Goal: Task Accomplishment & Management: Manage account settings

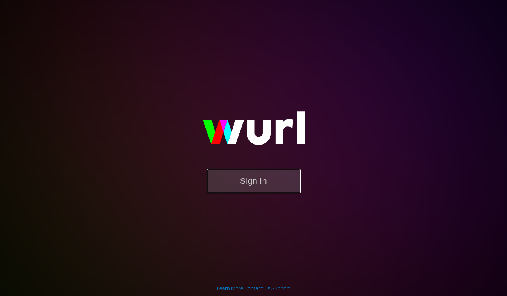
drag, startPoint x: 255, startPoint y: 176, endPoint x: 249, endPoint y: 172, distance: 7.0
click at [254, 176] on button "Sign In" at bounding box center [254, 181] width 94 height 25
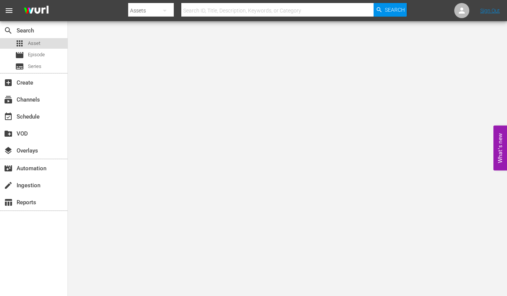
click at [35, 44] on span "Asset" at bounding box center [34, 44] width 12 height 8
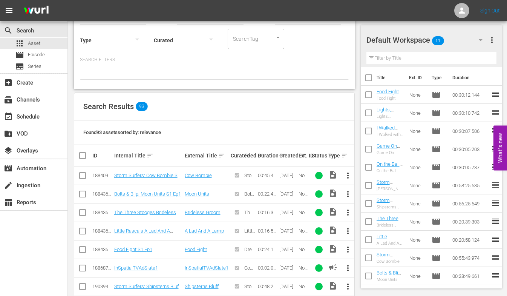
scroll to position [90, 0]
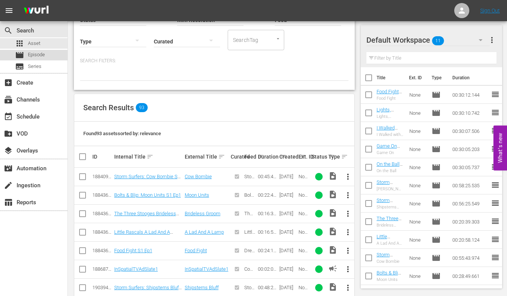
click at [35, 54] on span "Episode" at bounding box center [36, 55] width 17 height 8
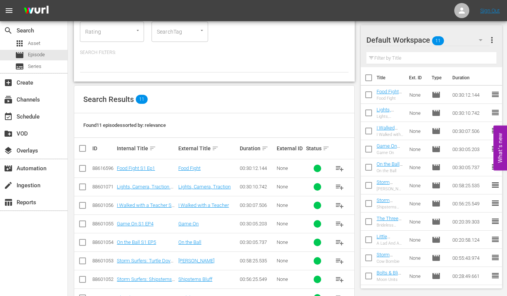
scroll to position [78, 0]
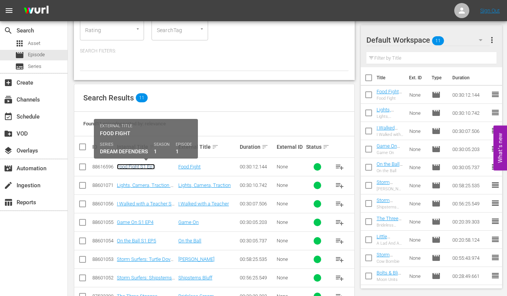
click at [135, 166] on link "Food Fight S1 Ep1" at bounding box center [136, 167] width 38 height 6
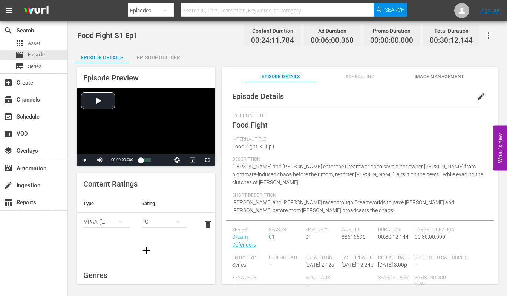
click at [159, 58] on div "Episode Builder" at bounding box center [158, 57] width 57 height 18
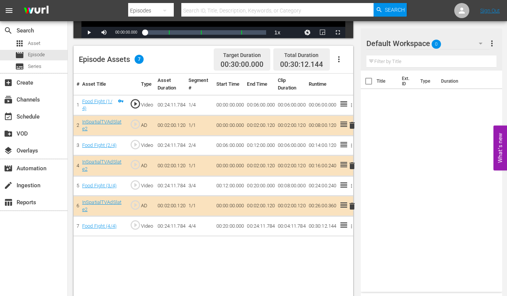
scroll to position [173, 0]
click at [38, 65] on span "Series" at bounding box center [35, 67] width 14 height 8
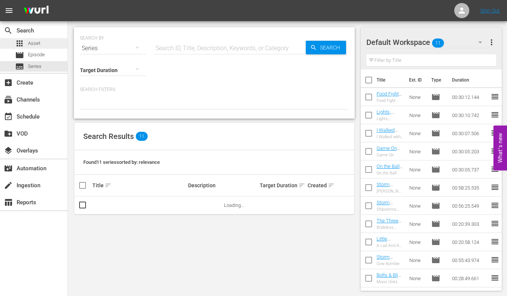
click at [34, 44] on span "Asset" at bounding box center [34, 44] width 12 height 8
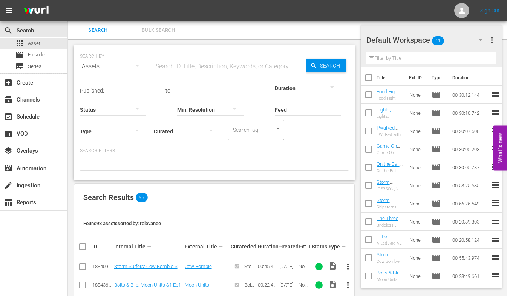
scroll to position [69, 0]
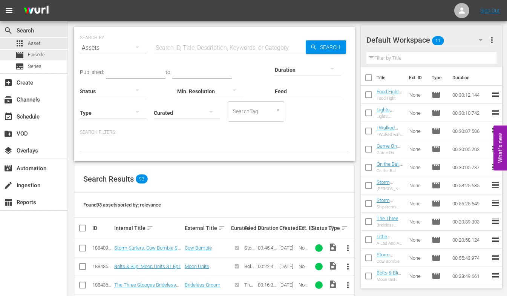
click at [28, 55] on span "Episode" at bounding box center [36, 55] width 17 height 8
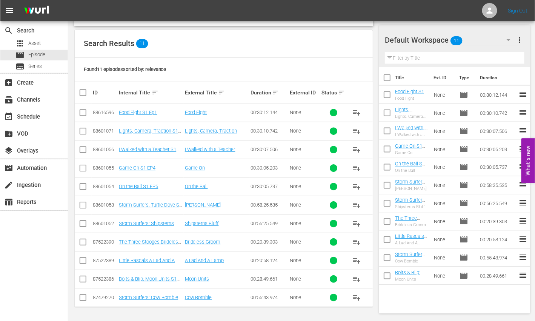
scroll to position [132, 0]
click at [34, 44] on span "Asset" at bounding box center [34, 44] width 12 height 8
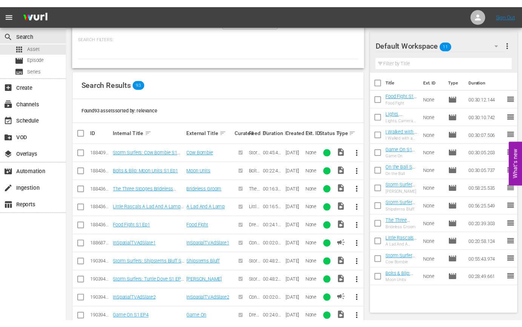
scroll to position [117, 0]
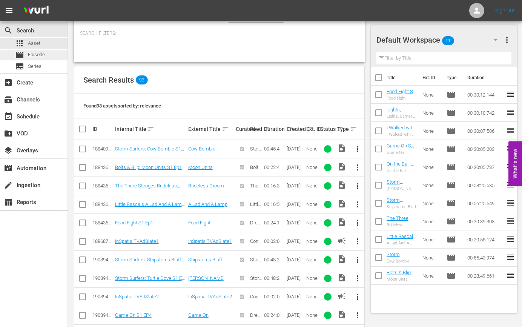
click at [40, 55] on span "Episode" at bounding box center [36, 55] width 17 height 8
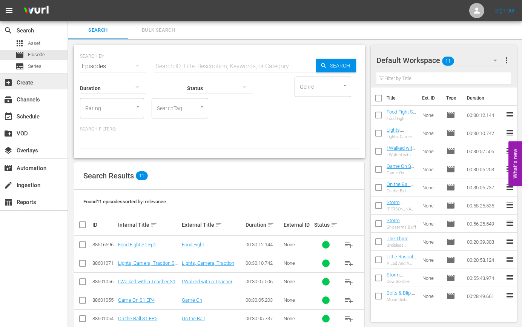
click at [20, 81] on div "add_box Create" at bounding box center [21, 81] width 42 height 7
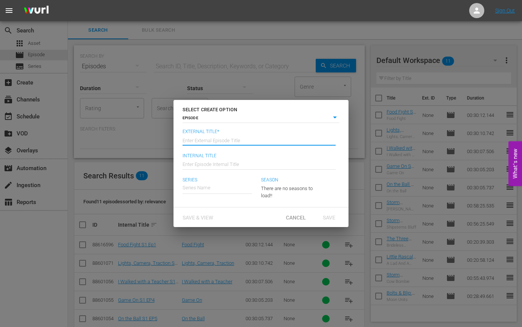
click at [192, 131] on input "text" at bounding box center [259, 139] width 153 height 18
click at [202, 131] on input "text" at bounding box center [259, 139] width 153 height 18
click at [198, 142] on input "text" at bounding box center [259, 139] width 153 height 18
click at [301, 216] on span "Cancel" at bounding box center [296, 218] width 32 height 6
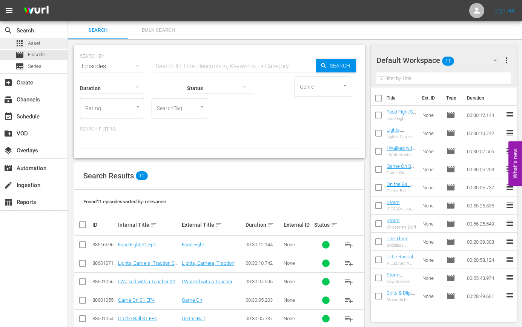
click at [37, 41] on span "Asset" at bounding box center [34, 44] width 12 height 8
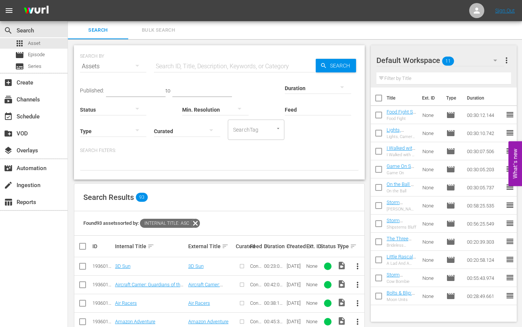
click at [358, 266] on span "more_vert" at bounding box center [357, 266] width 9 height 9
click at [381, 262] on div "Episode" at bounding box center [398, 263] width 51 height 18
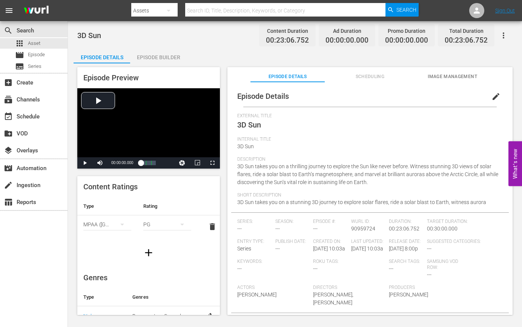
scroll to position [8, 0]
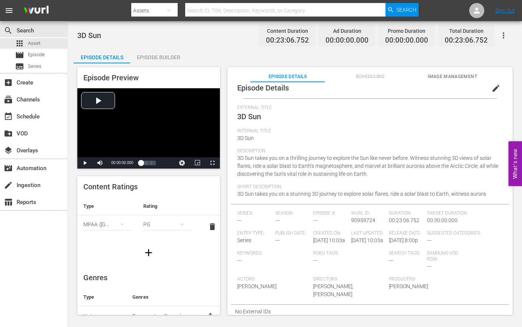
click at [164, 61] on div "Episode Builder" at bounding box center [158, 57] width 57 height 18
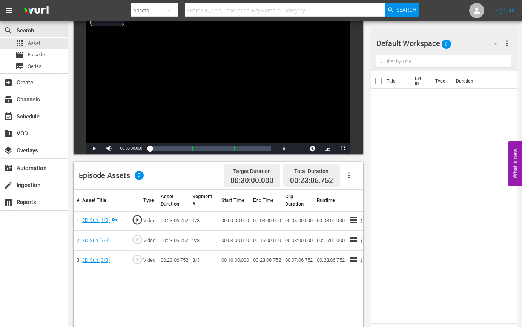
scroll to position [64, 0]
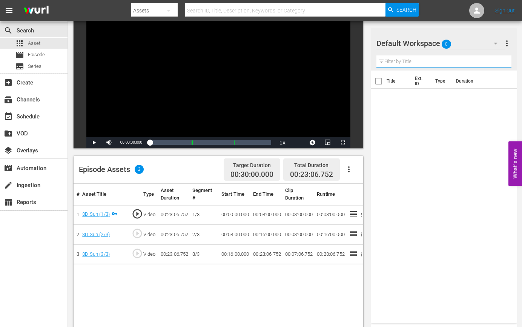
click at [410, 63] on input "text" at bounding box center [443, 61] width 135 height 12
type input "adslate"
click at [497, 46] on icon "button" at bounding box center [495, 43] width 9 height 9
click at [494, 44] on div "Default Workspace (0)" at bounding box center [261, 163] width 522 height 327
click at [507, 43] on span "more_vert" at bounding box center [506, 43] width 9 height 9
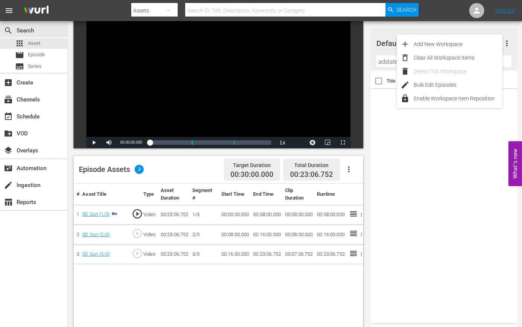
click at [420, 138] on div "Title Ext. ID Type Duration" at bounding box center [444, 195] width 146 height 249
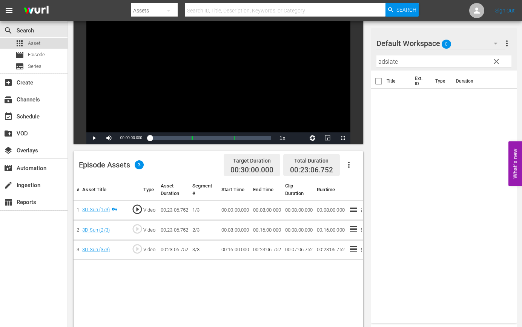
scroll to position [70, 0]
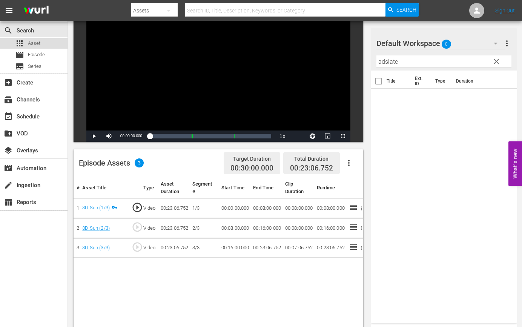
click at [36, 42] on span "Asset" at bounding box center [34, 44] width 12 height 8
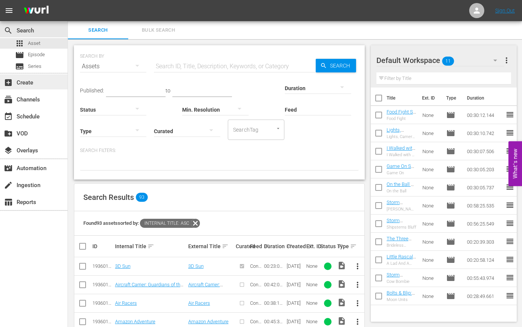
click at [32, 82] on div "add_box Create" at bounding box center [21, 81] width 42 height 7
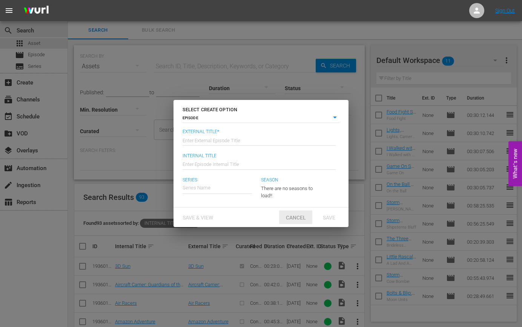
click at [287, 220] on span "Cancel" at bounding box center [296, 218] width 32 height 6
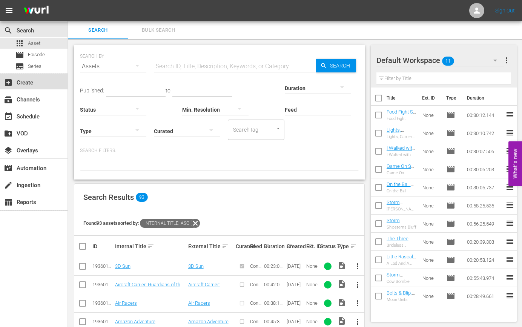
click at [25, 79] on div "add_box Create" at bounding box center [21, 81] width 42 height 7
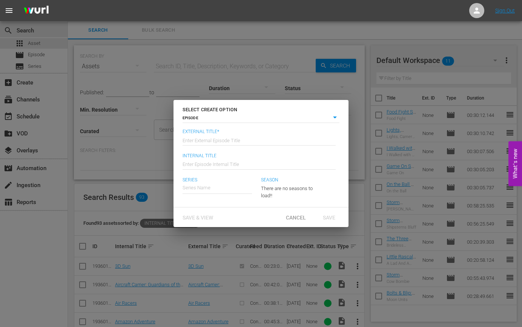
click at [202, 134] on input "text" at bounding box center [259, 139] width 153 height 18
type input "3D Sun"
click at [202, 171] on input "text" at bounding box center [259, 164] width 153 height 18
type input "3D Sun"
click at [199, 213] on div "Save & View" at bounding box center [197, 217] width 43 height 14
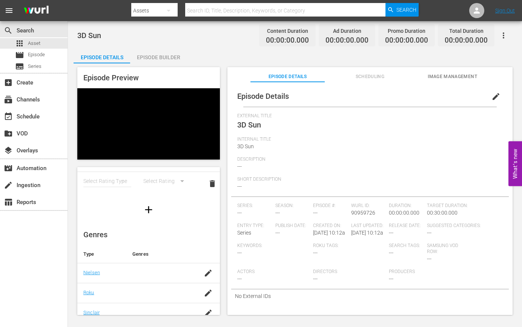
scroll to position [0, 0]
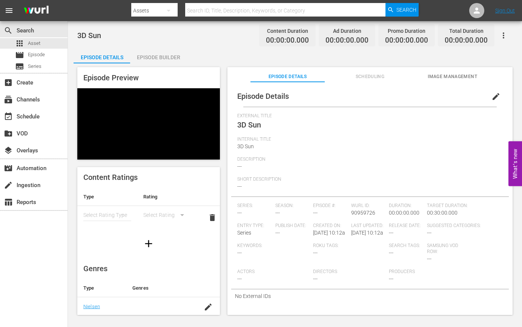
click at [162, 60] on div "Episode Builder" at bounding box center [158, 57] width 57 height 18
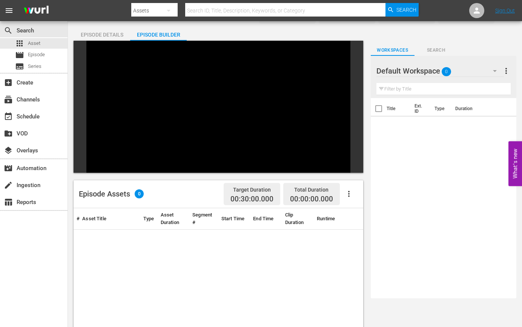
scroll to position [94, 0]
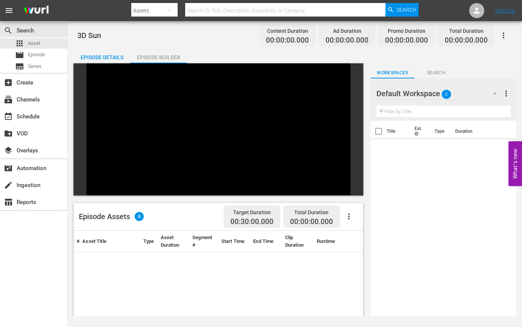
click at [353, 212] on icon "button" at bounding box center [348, 216] width 9 height 9
click at [495, 95] on icon "button" at bounding box center [494, 93] width 9 height 9
click at [494, 95] on div "Default Workspace (0)" at bounding box center [261, 163] width 522 height 327
click at [507, 95] on span "more_vert" at bounding box center [506, 93] width 9 height 9
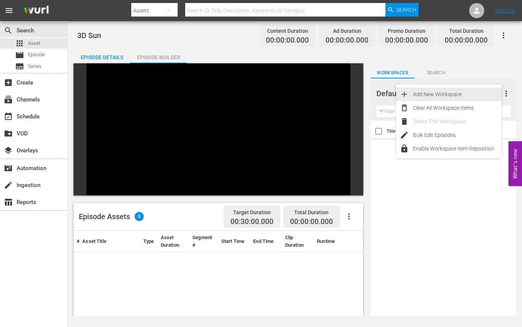
click at [474, 92] on div "Add New Workspace" at bounding box center [457, 94] width 89 height 14
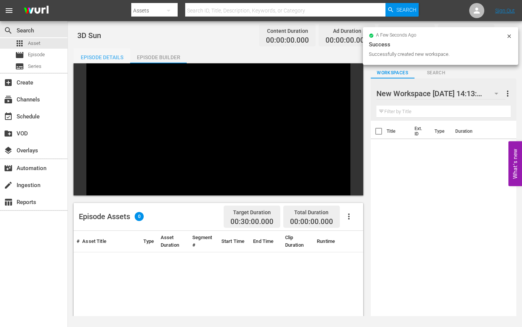
click at [98, 59] on div "Episode Details" at bounding box center [102, 57] width 57 height 18
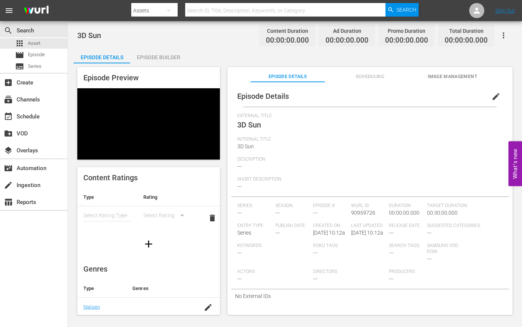
click at [371, 74] on span "Scheduling" at bounding box center [370, 77] width 74 height 8
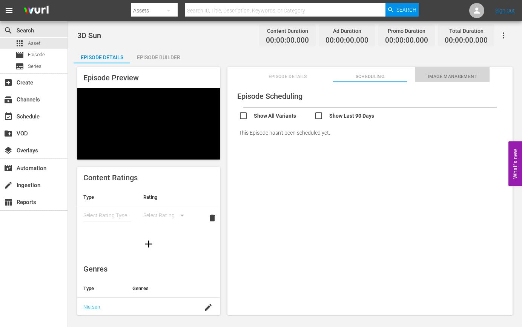
click at [439, 76] on span "Image Management" at bounding box center [452, 77] width 74 height 8
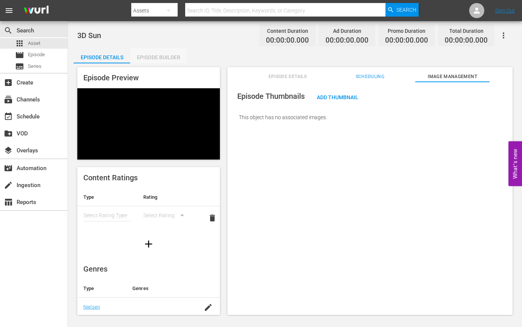
click at [171, 60] on div "Episode Builder" at bounding box center [158, 57] width 57 height 18
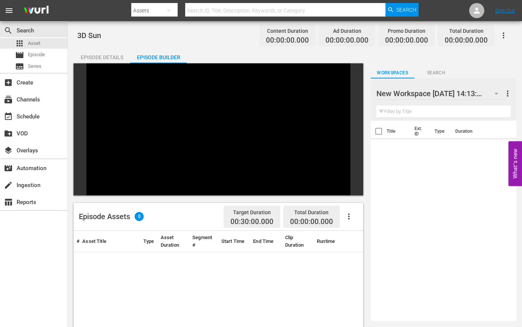
click at [139, 212] on span "0" at bounding box center [139, 216] width 9 height 9
click at [352, 212] on icon "button" at bounding box center [348, 216] width 9 height 9
click at [364, 143] on div "Fill with Ads" at bounding box center [371, 144] width 51 height 18
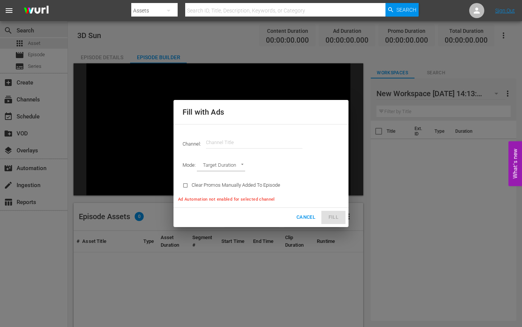
click at [297, 216] on span "Cancel" at bounding box center [305, 217] width 19 height 9
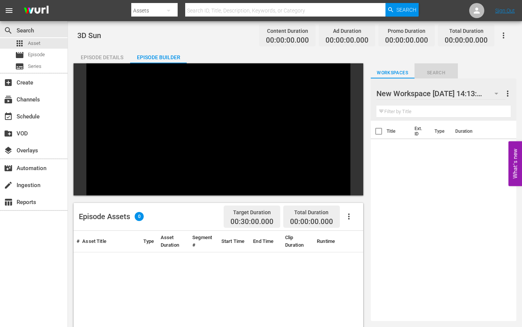
click at [431, 74] on span "Search" at bounding box center [436, 73] width 44 height 8
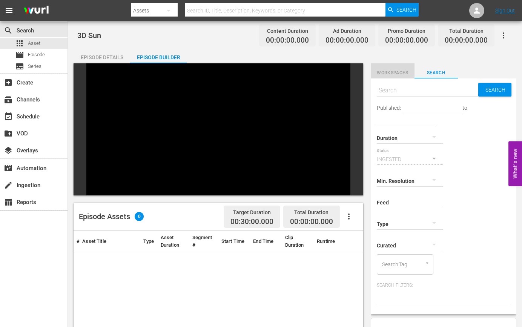
click at [394, 75] on span "Workspaces" at bounding box center [393, 73] width 44 height 8
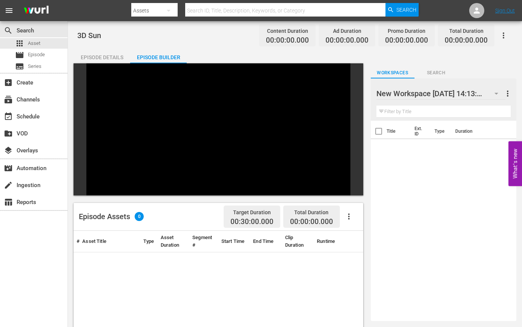
click at [96, 54] on div "Episode Details" at bounding box center [102, 57] width 57 height 18
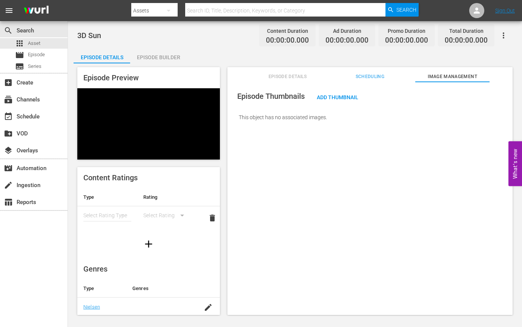
scroll to position [1, 0]
click at [152, 237] on icon "button" at bounding box center [149, 243] width 12 height 12
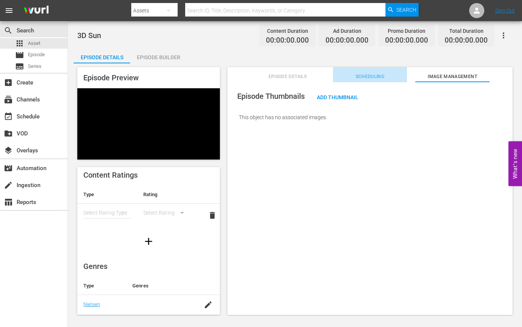
click at [372, 75] on span "Scheduling" at bounding box center [370, 77] width 74 height 8
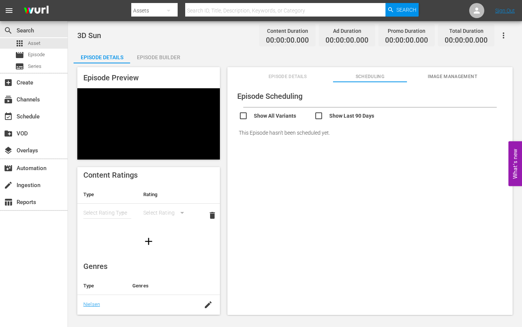
click at [285, 75] on span "Episode Details" at bounding box center [287, 77] width 74 height 8
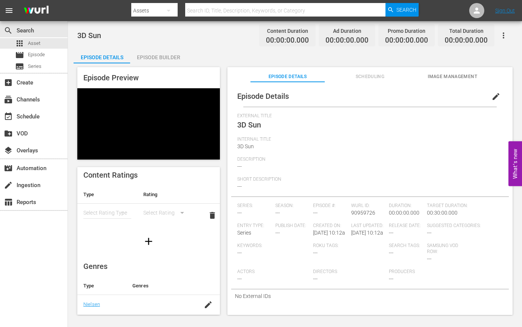
click at [173, 6] on button "button" at bounding box center [169, 11] width 18 height 18
click at [156, 66] on div "Assets" at bounding box center [155, 68] width 30 height 12
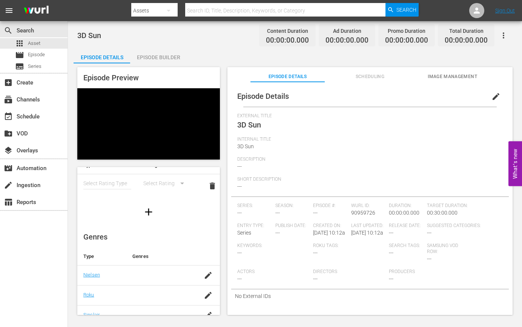
scroll to position [64, 0]
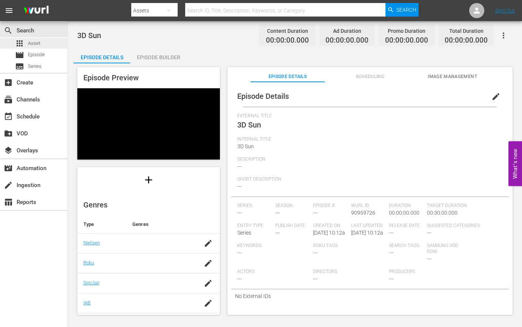
click at [28, 41] on span "Asset" at bounding box center [34, 44] width 12 height 8
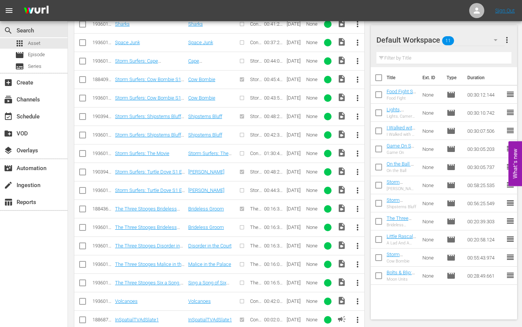
scroll to position [1663, 0]
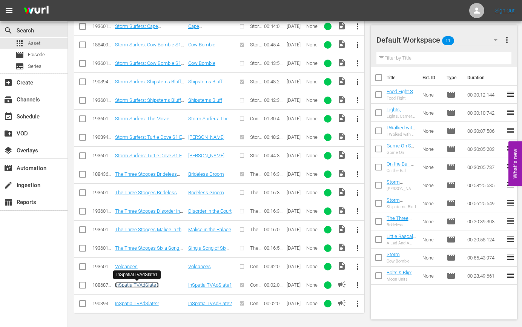
drag, startPoint x: 130, startPoint y: 284, endPoint x: 134, endPoint y: 284, distance: 3.8
click at [356, 283] on span "more_vert" at bounding box center [357, 285] width 9 height 9
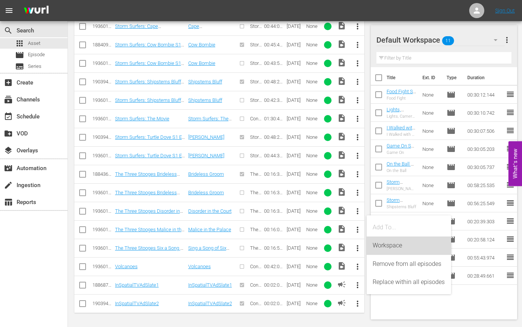
click at [384, 245] on div "Workspace" at bounding box center [409, 245] width 72 height 18
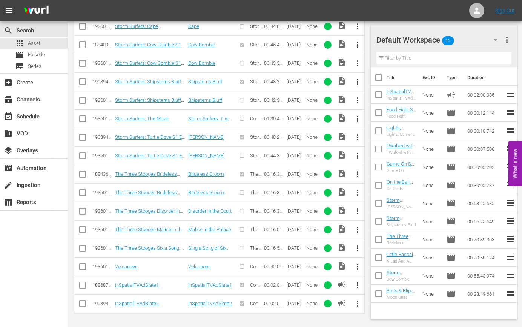
click at [357, 295] on span "more_vert" at bounding box center [357, 303] width 9 height 9
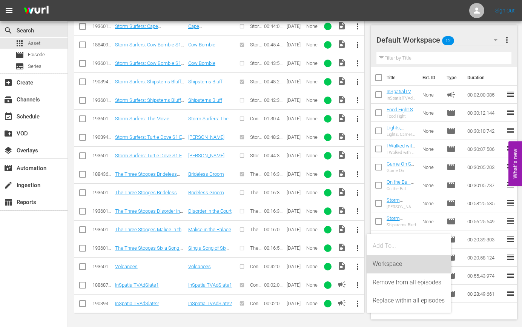
click at [395, 267] on div "Workspace" at bounding box center [409, 264] width 72 height 18
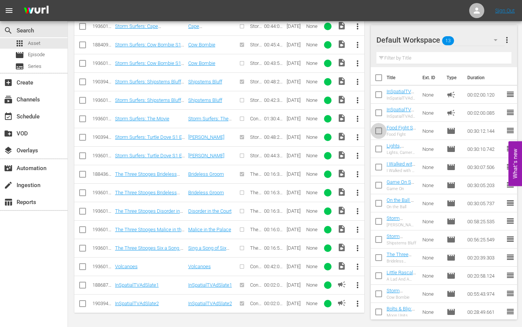
click at [379, 132] on input "checkbox" at bounding box center [379, 132] width 16 height 16
checkbox input "true"
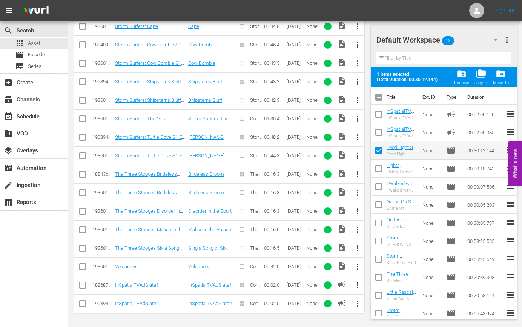
click at [379, 170] on input "checkbox" at bounding box center [379, 170] width 16 height 16
checkbox input "true"
click at [377, 188] on input "checkbox" at bounding box center [379, 188] width 16 height 16
checkbox input "true"
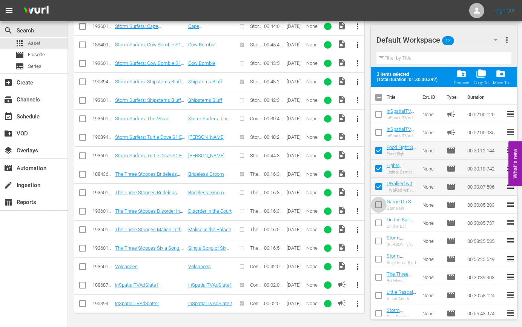
click at [378, 204] on input "checkbox" at bounding box center [379, 206] width 16 height 16
checkbox input "true"
click at [378, 225] on input "checkbox" at bounding box center [379, 224] width 16 height 16
checkbox input "true"
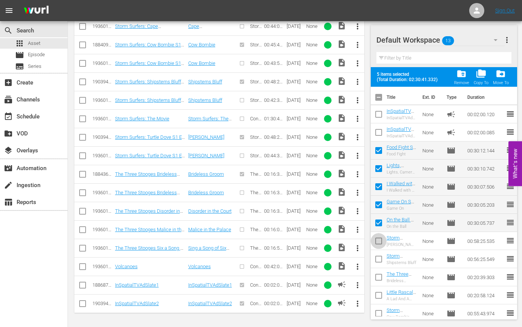
click at [376, 243] on input "checkbox" at bounding box center [379, 243] width 16 height 16
checkbox input "true"
click at [378, 260] on input "checkbox" at bounding box center [379, 261] width 16 height 16
checkbox input "true"
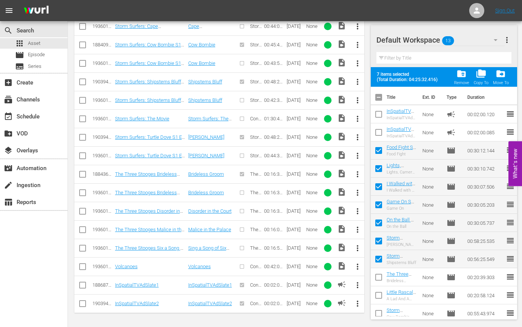
click at [379, 281] on input "checkbox" at bounding box center [379, 279] width 16 height 16
checkbox input "true"
click at [377, 295] on input "checkbox" at bounding box center [379, 297] width 16 height 16
checkbox input "true"
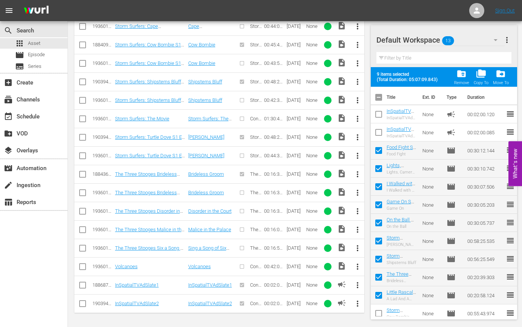
scroll to position [24, 0]
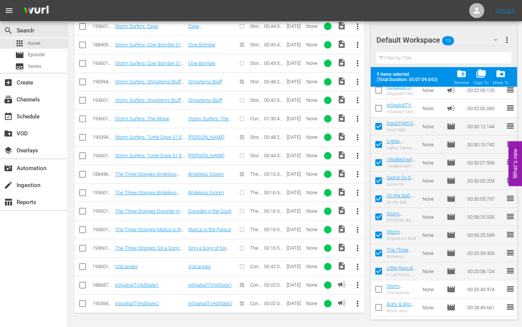
click at [379, 291] on input "checkbox" at bounding box center [379, 291] width 16 height 16
checkbox input "true"
click at [380, 295] on input "checkbox" at bounding box center [379, 309] width 16 height 16
checkbox input "true"
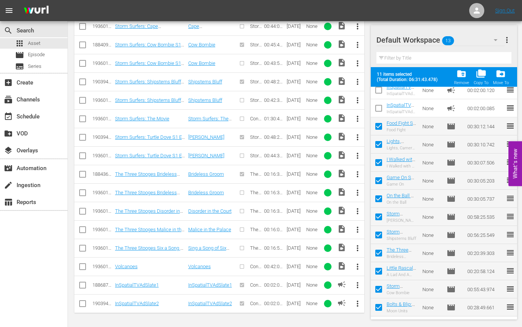
scroll to position [0, 0]
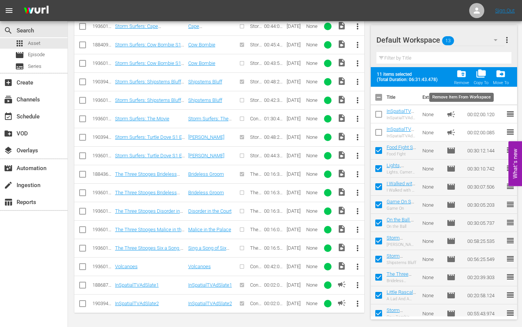
click at [465, 74] on span "folder_delete" at bounding box center [461, 74] width 10 height 10
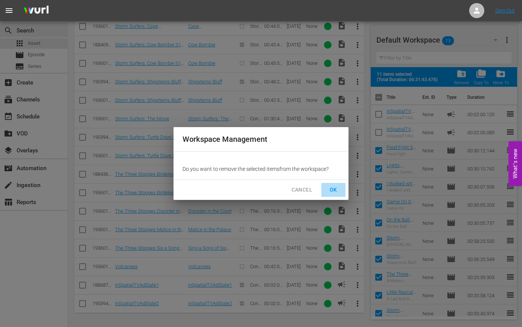
click at [328, 188] on span "OK" at bounding box center [333, 189] width 12 height 9
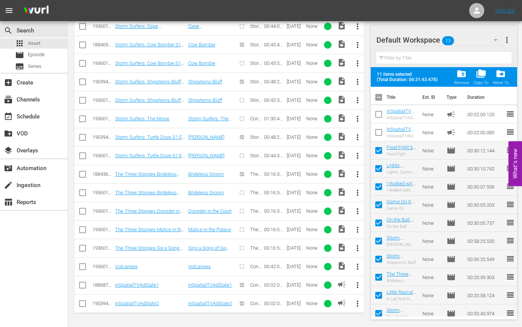
checkbox input "false"
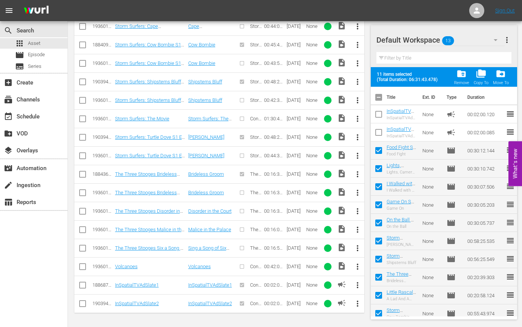
checkbox input "false"
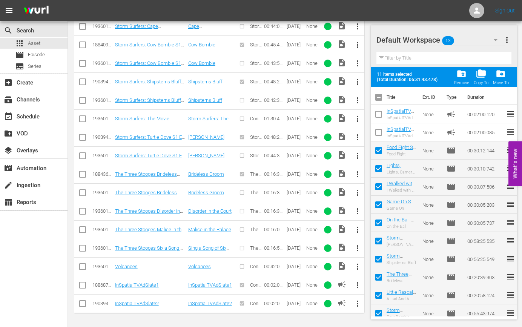
checkbox input "false"
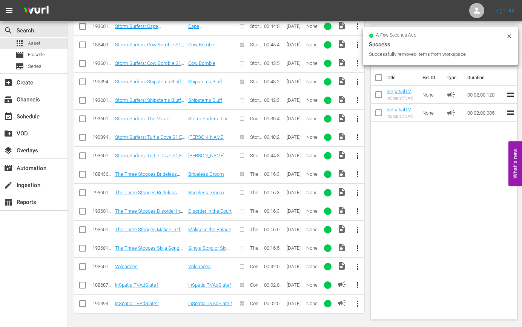
click at [507, 35] on icon at bounding box center [509, 36] width 6 height 6
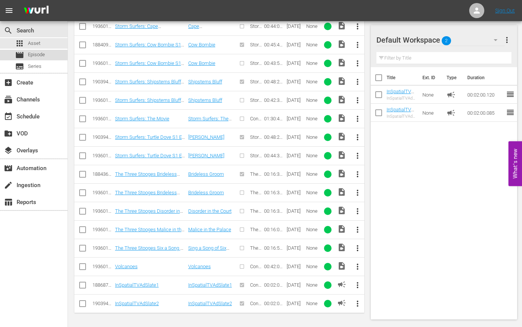
click at [37, 53] on span "Episode" at bounding box center [36, 55] width 17 height 8
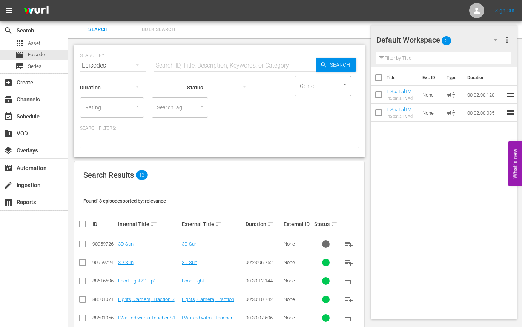
scroll to position [163, 0]
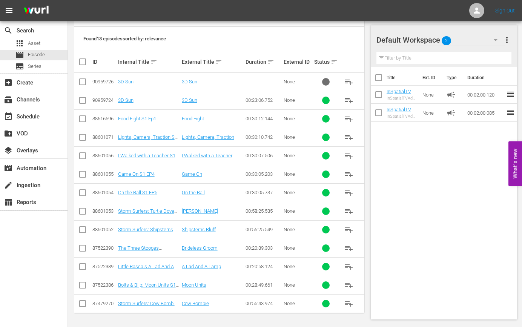
click at [81, 82] on input "checkbox" at bounding box center [82, 83] width 9 height 9
checkbox input "true"
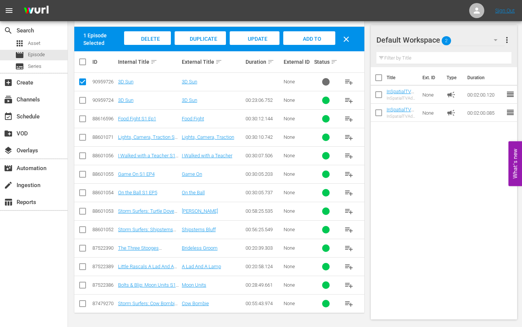
click at [152, 37] on span "Delete Episodes" at bounding box center [147, 46] width 30 height 20
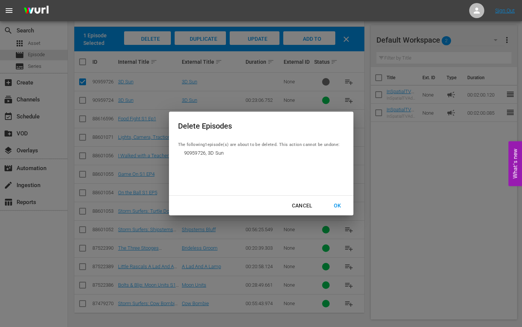
click at [340, 206] on div "OK" at bounding box center [338, 205] width 20 height 9
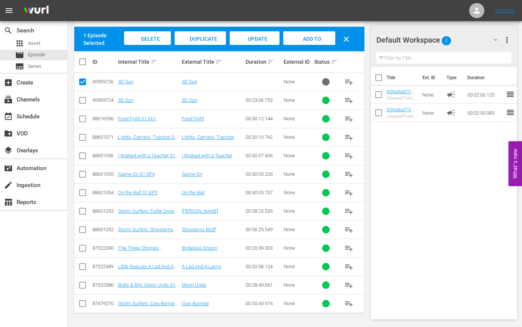
click at [144, 38] on span "Delete Episodes" at bounding box center [147, 46] width 30 height 20
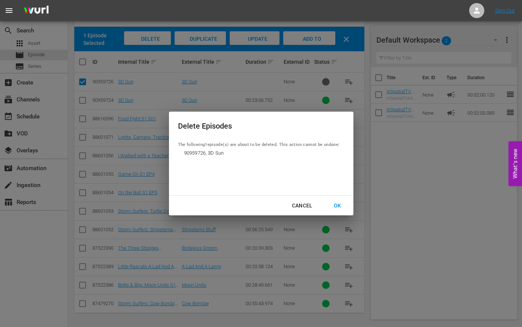
click at [336, 206] on div "OK" at bounding box center [338, 205] width 20 height 9
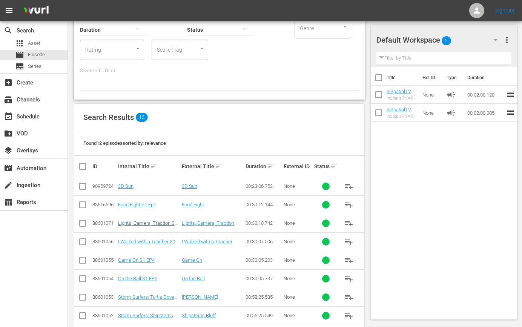
scroll to position [76, 0]
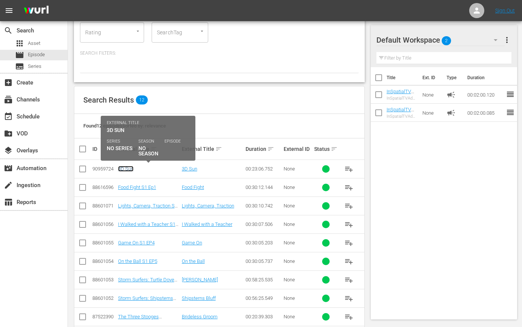
click at [123, 168] on link "3D Sun" at bounding box center [125, 169] width 15 height 6
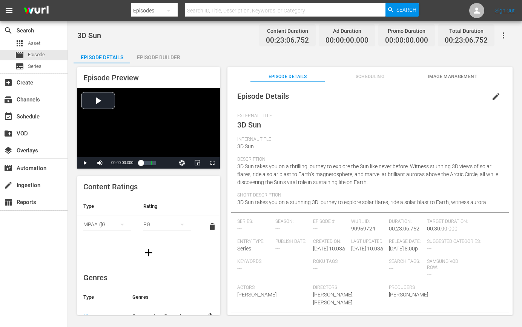
click at [505, 36] on icon "button" at bounding box center [503, 35] width 9 height 9
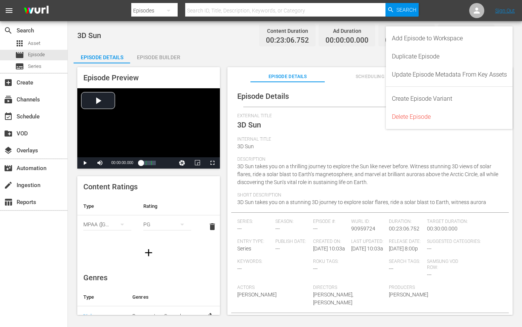
click at [299, 144] on div "Internal Title 3D Sun" at bounding box center [369, 147] width 265 height 20
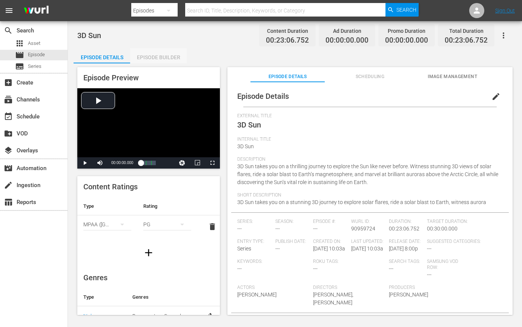
click at [163, 57] on div "Episode Builder" at bounding box center [158, 57] width 57 height 18
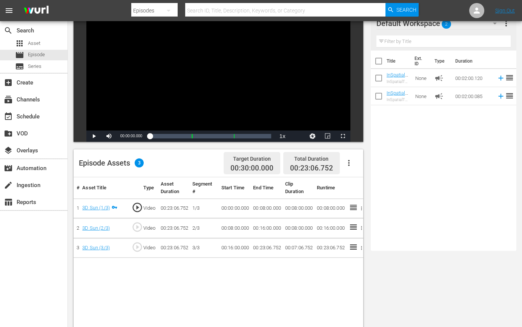
scroll to position [77, 0]
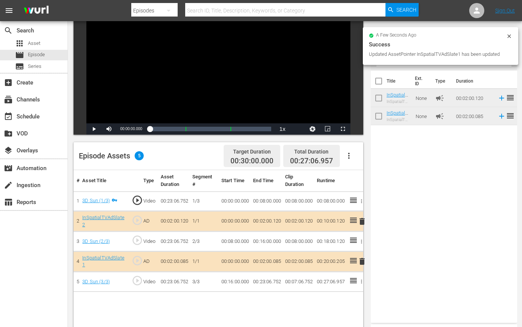
click at [394, 202] on div "Title Ext. ID Type Duration InSpatialTVAdSlate2 InSpatialTVAdSlate2 None campai…" at bounding box center [444, 195] width 146 height 249
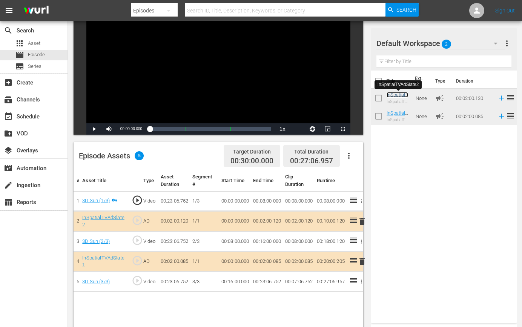
click at [400, 93] on link "InSpatialTVAdSlate2" at bounding box center [398, 97] width 22 height 11
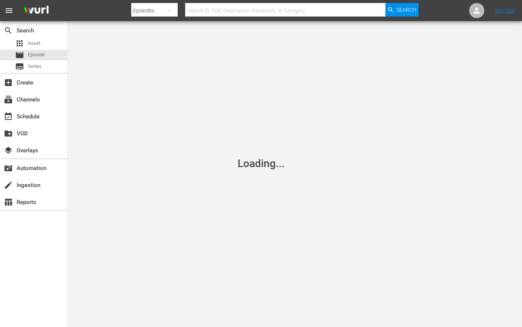
click at [400, 93] on div "Loading..." at bounding box center [261, 163] width 522 height 327
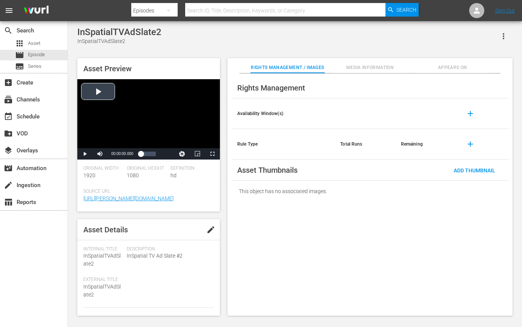
click at [93, 90] on div "Video Player" at bounding box center [148, 113] width 143 height 69
drag, startPoint x: 86, startPoint y: 153, endPoint x: 90, endPoint y: 153, distance: 4.9
click at [85, 154] on span "Video Player" at bounding box center [85, 154] width 0 height 0
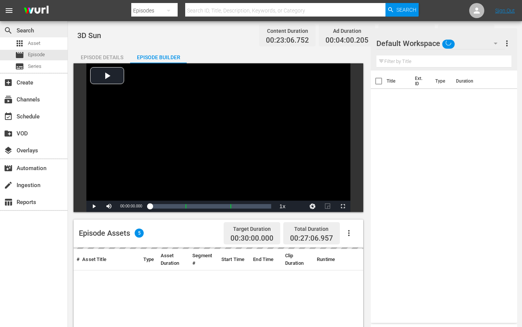
scroll to position [77, 0]
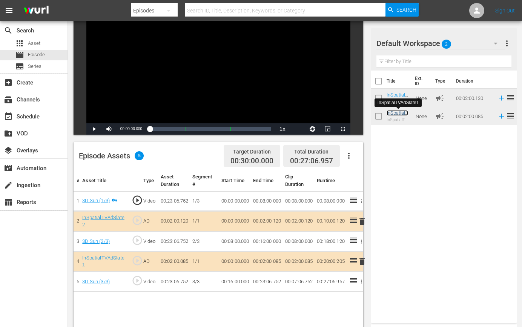
click at [394, 115] on link "InSpatialTVAdSlate1" at bounding box center [398, 115] width 22 height 11
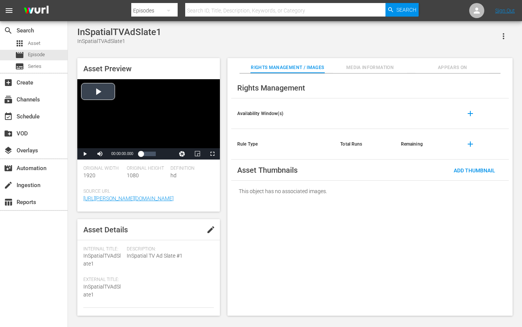
click at [101, 93] on div "Video Player" at bounding box center [148, 113] width 143 height 69
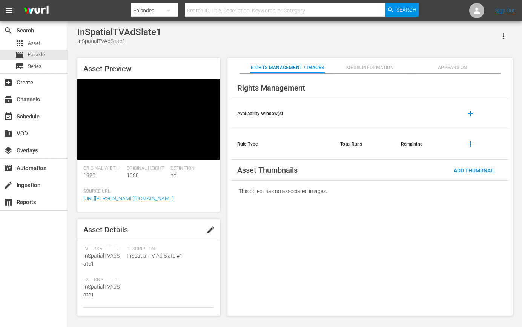
click at [101, 93] on div "Video Player" at bounding box center [148, 113] width 143 height 69
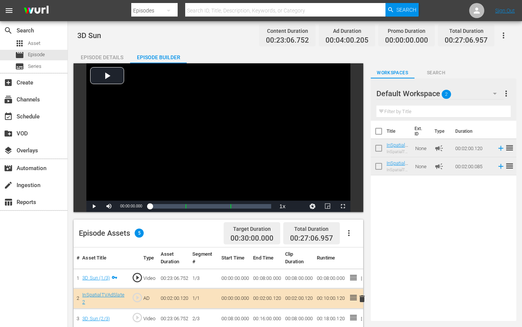
click at [100, 56] on div "Episode Details" at bounding box center [102, 57] width 57 height 18
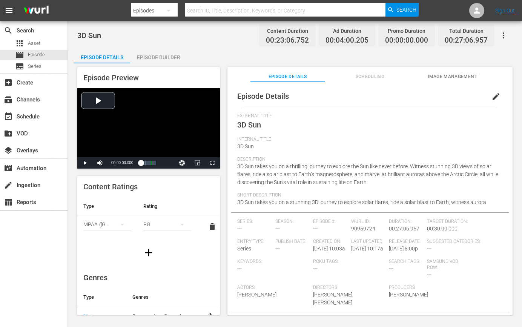
scroll to position [8, 0]
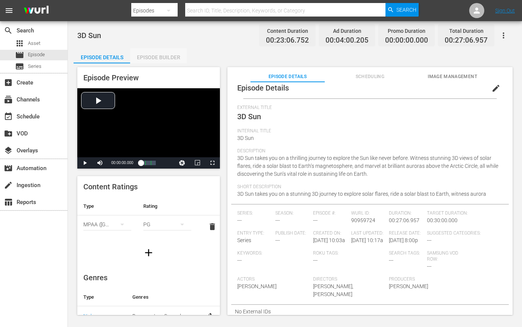
click at [165, 58] on div "Episode Builder" at bounding box center [158, 57] width 57 height 18
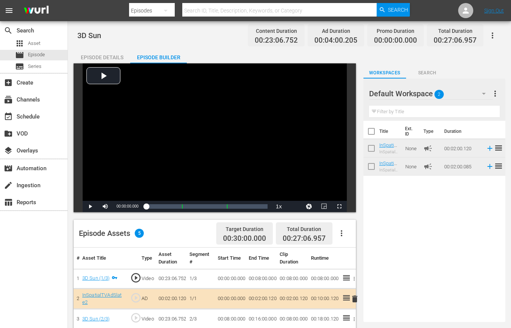
click at [483, 93] on icon "button" at bounding box center [484, 94] width 4 height 2
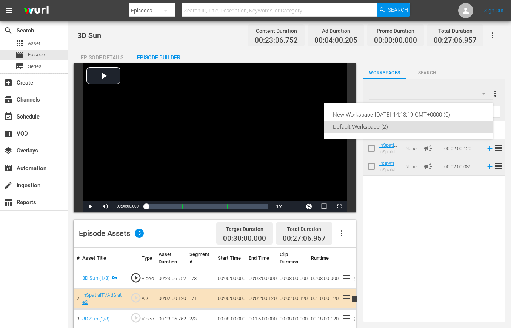
click at [483, 93] on div "New Workspace Tue Sep 23 2025 14:13:19 GMT+0000 (0) Default Workspace (2)" at bounding box center [255, 164] width 511 height 328
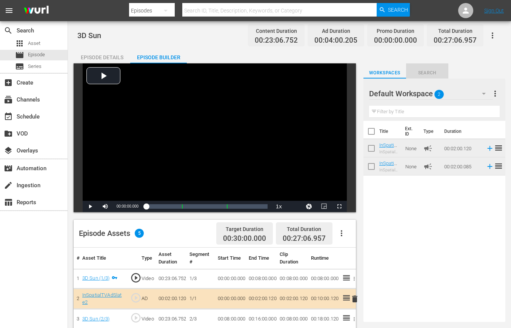
click at [422, 71] on span "Search" at bounding box center [427, 73] width 43 height 8
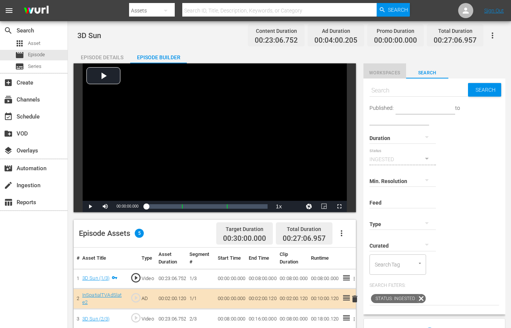
click at [382, 74] on span "Workspaces" at bounding box center [384, 73] width 43 height 8
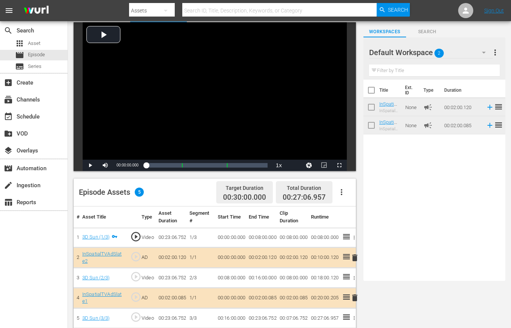
scroll to position [69, 0]
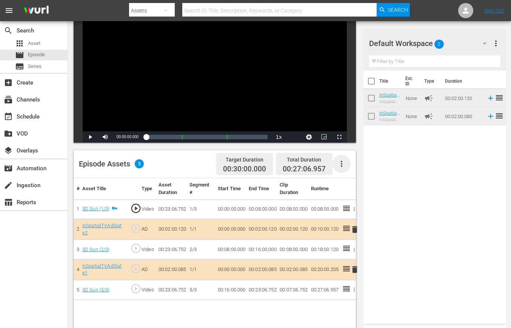
click at [339, 161] on icon "button" at bounding box center [341, 163] width 9 height 9
click at [449, 233] on div "Title Ext. ID Type Duration InSpatialTVAdSlate2 InSpatialTVAdSlate2 None campai…" at bounding box center [434, 196] width 143 height 250
click at [35, 42] on span "Asset" at bounding box center [34, 44] width 12 height 8
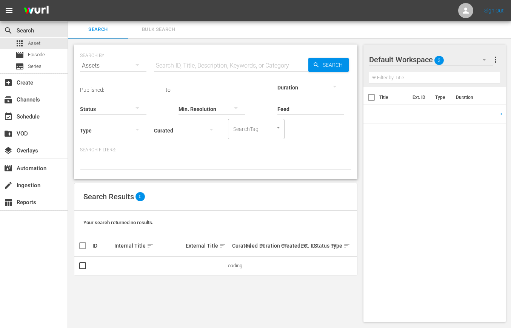
scroll to position [69, 0]
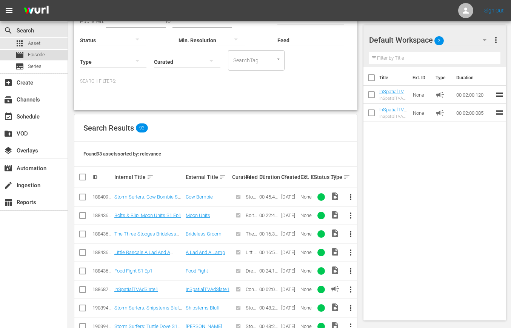
click at [35, 52] on span "Episode" at bounding box center [36, 55] width 17 height 8
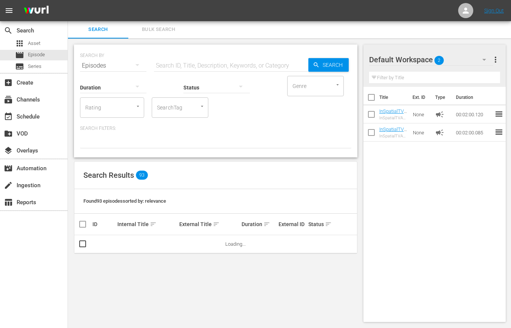
scroll to position [69, 0]
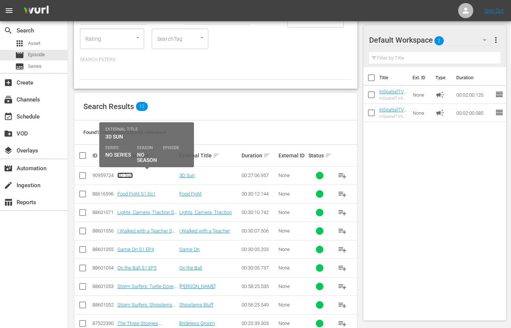
click at [126, 176] on link "3D Sun" at bounding box center [124, 175] width 15 height 6
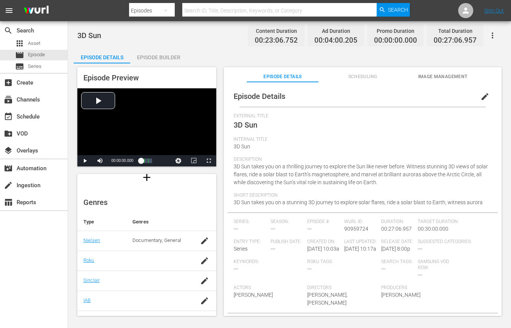
scroll to position [129, 0]
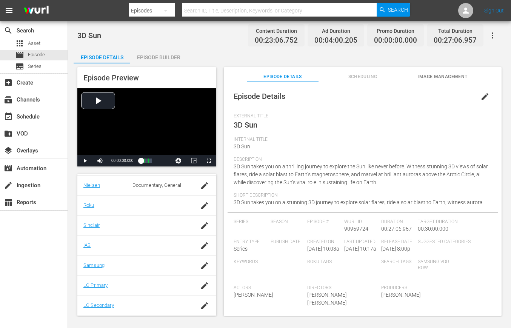
click at [151, 57] on div "Episode Builder" at bounding box center [158, 57] width 57 height 18
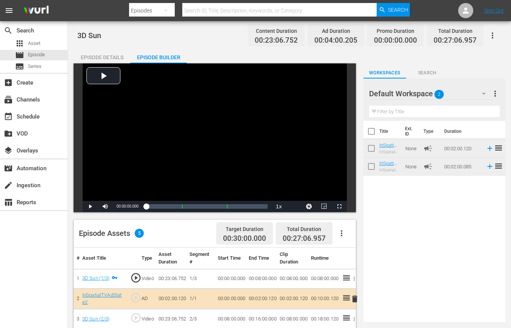
click at [499, 93] on span "more_vert" at bounding box center [494, 93] width 9 height 9
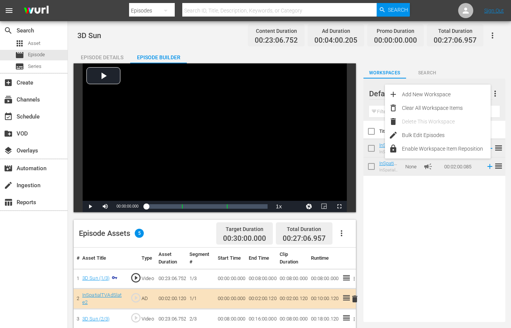
scroll to position [1, 0]
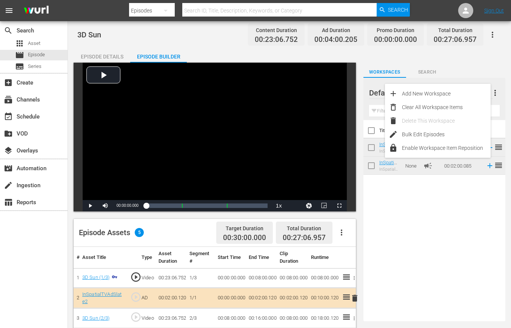
click at [458, 66] on div "Workspaces Search" at bounding box center [434, 70] width 142 height 15
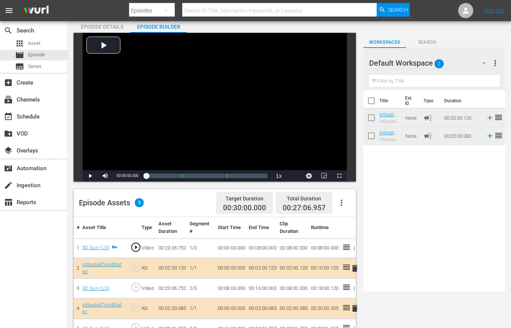
scroll to position [0, 0]
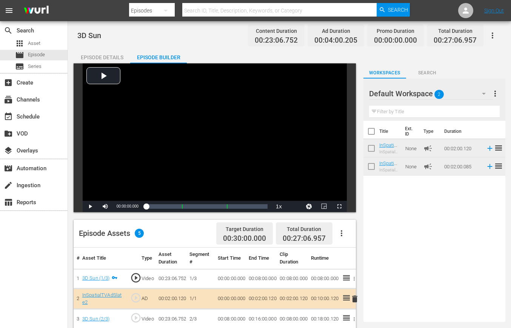
click at [101, 55] on div "Episode Details" at bounding box center [102, 57] width 57 height 18
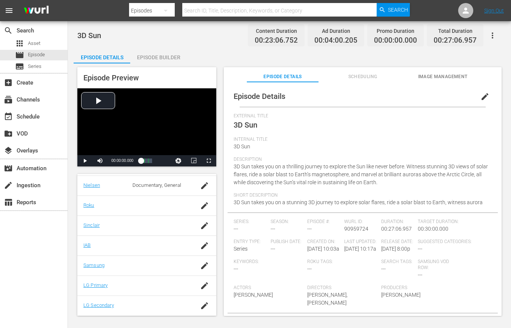
click at [234, 229] on span "---" at bounding box center [235, 228] width 5 height 6
click at [481, 97] on span "edit" at bounding box center [484, 96] width 9 height 9
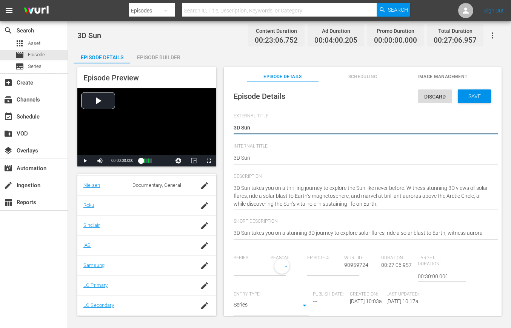
type input "No Series"
click at [308, 269] on input "number" at bounding box center [323, 270] width 33 height 18
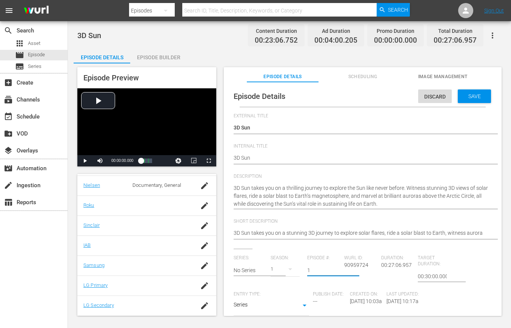
type input "1"
click at [335, 268] on input "1" at bounding box center [323, 270] width 33 height 18
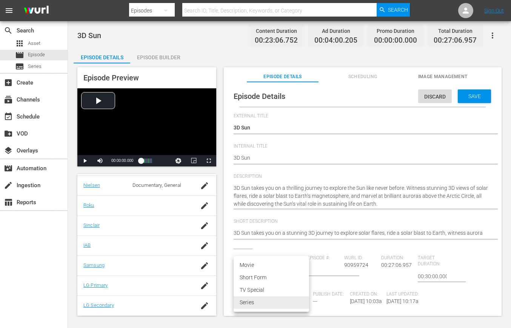
click at [305, 302] on body "menu Search By Episodes Search ID, Title, Description, Keywords, or Category Se…" at bounding box center [255, 164] width 511 height 328
click at [252, 262] on li "Movie" at bounding box center [270, 265] width 75 height 12
type input "MOVIE"
click at [454, 297] on div "Series: No Series Season: 1 Episode #: 1 Wurl ID: 90959724 Duration: 00:27:06.9…" at bounding box center [362, 332] width 258 height 155
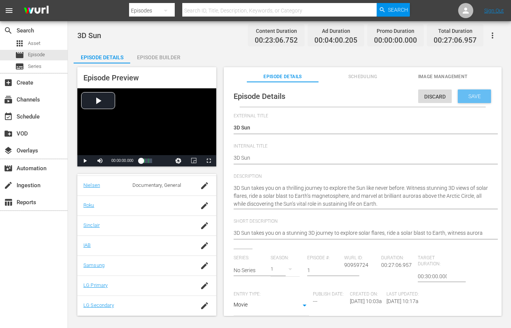
click at [467, 94] on span "Save" at bounding box center [474, 96] width 25 height 6
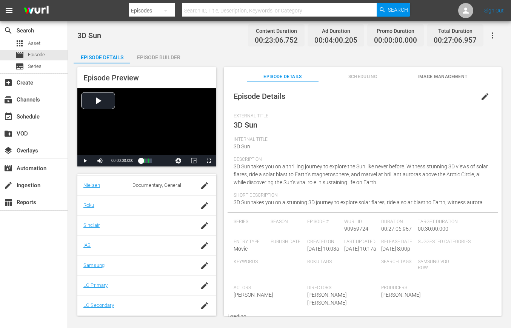
scroll to position [0, 0]
click at [32, 41] on span "Asset" at bounding box center [34, 44] width 12 height 8
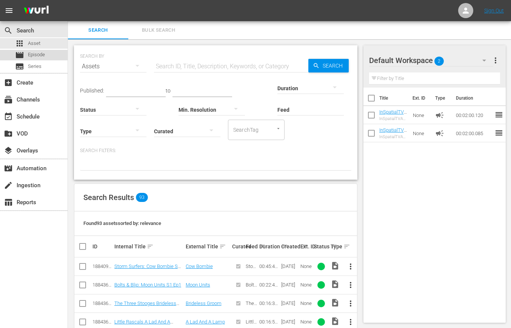
click at [35, 54] on span "Episode" at bounding box center [36, 55] width 17 height 8
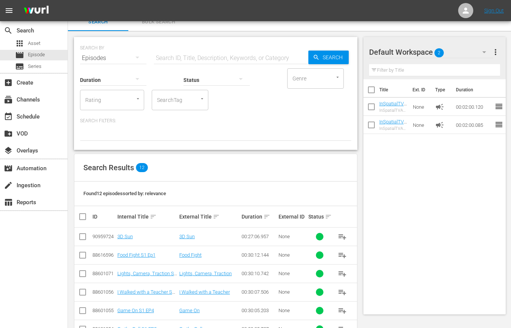
scroll to position [10, 0]
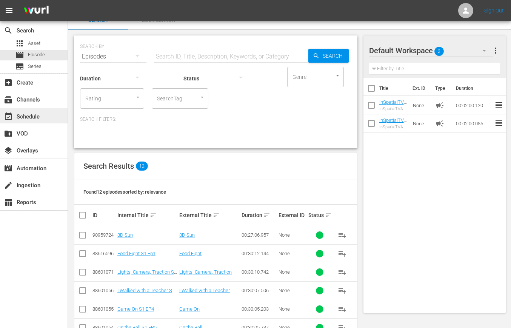
click at [37, 109] on div "event_available Schedule" at bounding box center [33, 115] width 67 height 15
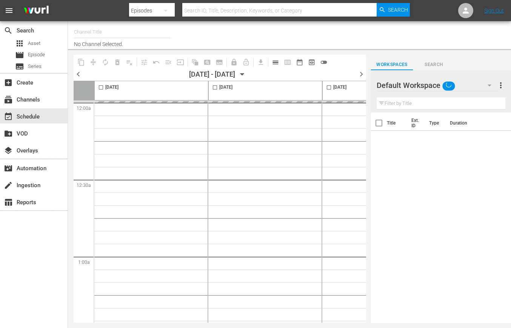
type input "InSpatial origIN A1 (2094)"
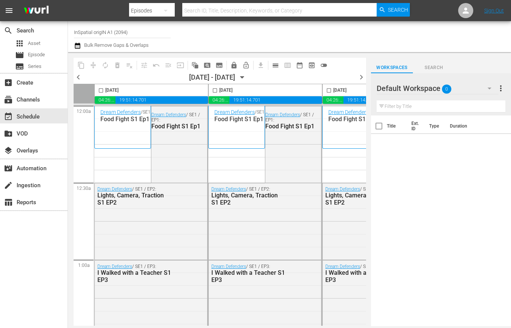
click at [360, 77] on span "chevron_right" at bounding box center [360, 76] width 9 height 9
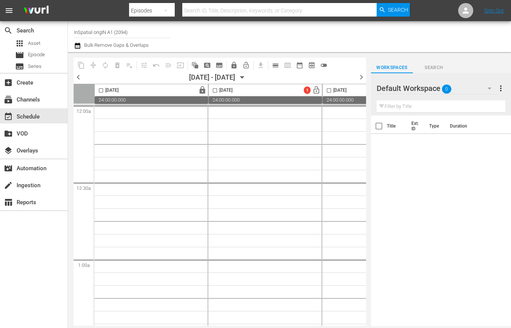
scroll to position [5, 0]
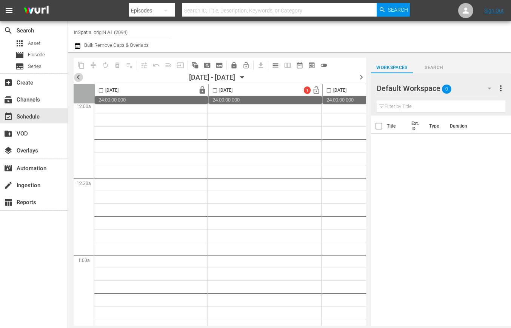
click at [76, 74] on span "chevron_left" at bounding box center [78, 76] width 9 height 9
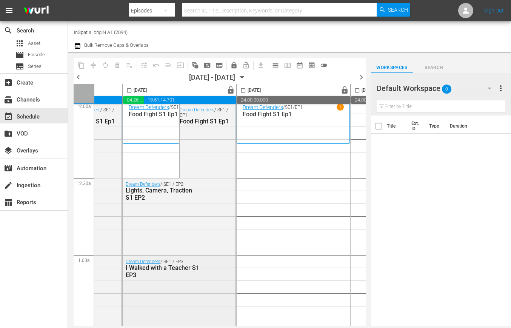
scroll to position [5, 198]
click at [130, 90] on input "checkbox" at bounding box center [130, 91] width 9 height 9
checkbox input "true"
click at [80, 65] on span "content_copy" at bounding box center [81, 65] width 8 height 8
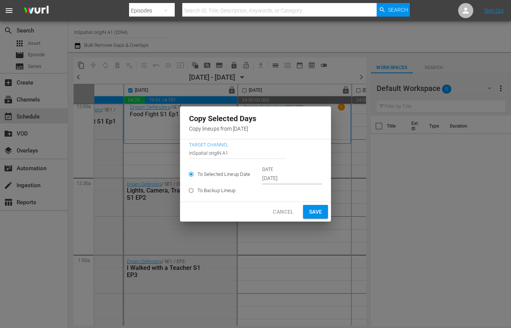
click at [275, 206] on button "Cancel" at bounding box center [283, 212] width 27 height 14
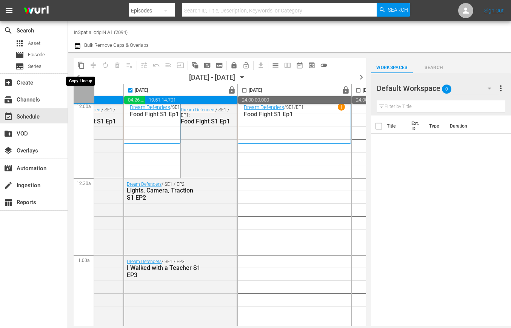
click at [80, 64] on span "content_copy" at bounding box center [81, 65] width 8 height 8
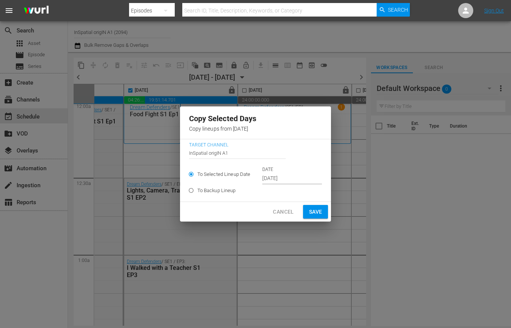
click at [281, 179] on input "Sep 25th 2025" at bounding box center [292, 178] width 60 height 11
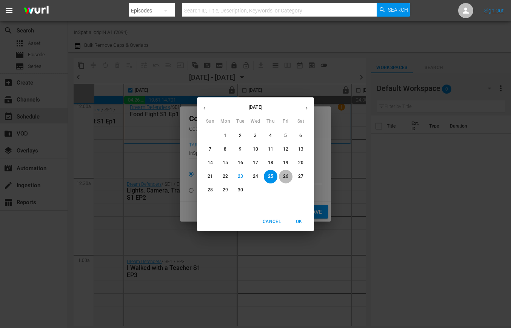
click at [285, 175] on p "26" at bounding box center [285, 176] width 5 height 6
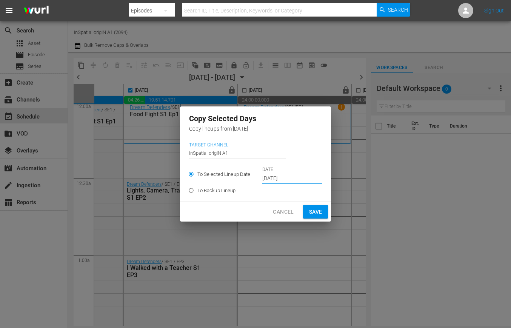
click at [317, 211] on span "Save" at bounding box center [315, 211] width 13 height 9
type input "Sep 25th 2025"
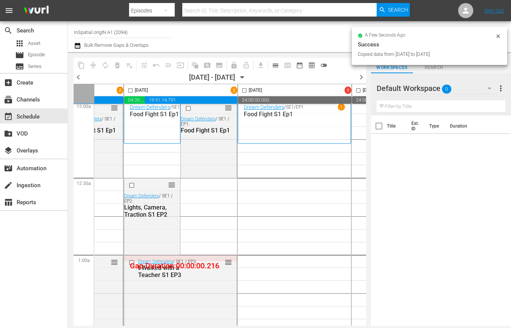
checkbox input "false"
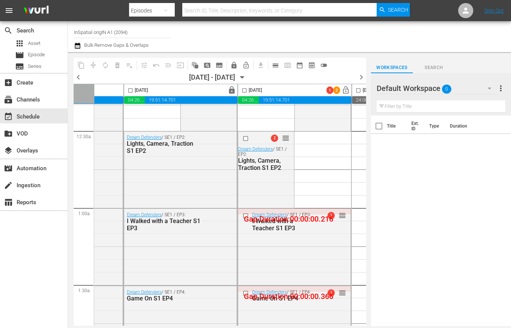
scroll to position [0, 198]
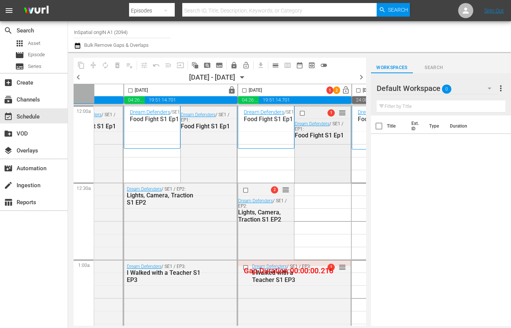
click at [330, 111] on span "1" at bounding box center [330, 112] width 7 height 7
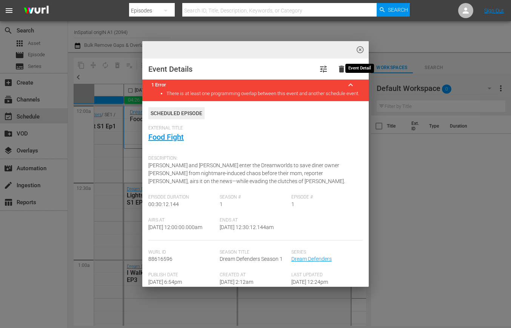
click at [360, 49] on span "highlight_off_icon" at bounding box center [360, 50] width 9 height 9
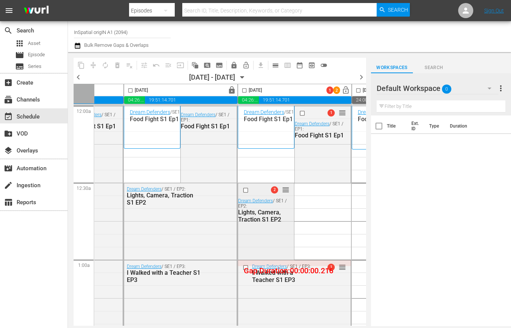
click at [274, 192] on span "2" at bounding box center [274, 189] width 7 height 7
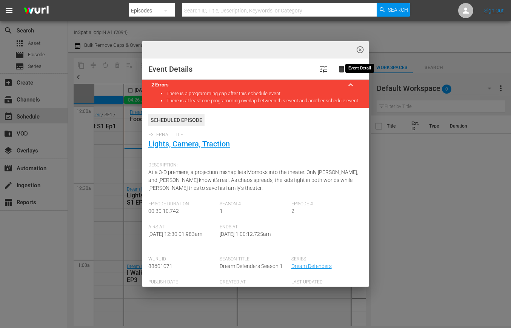
click at [364, 49] on button "highlight_off_icon" at bounding box center [360, 50] width 18 height 18
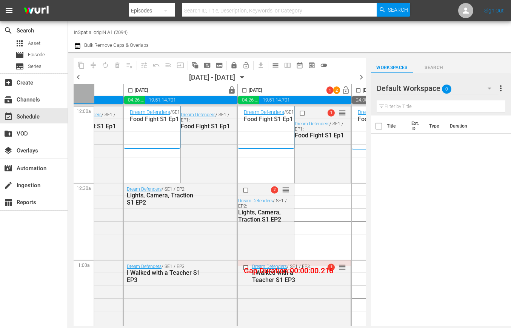
scroll to position [6, 198]
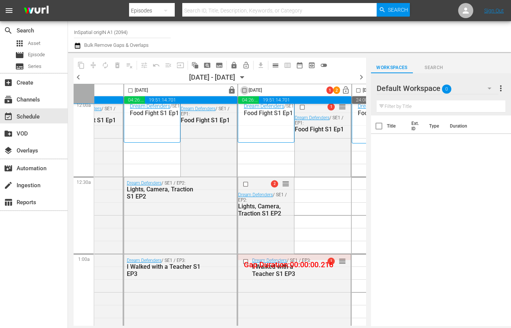
click at [245, 91] on input "checkbox" at bounding box center [244, 91] width 9 height 9
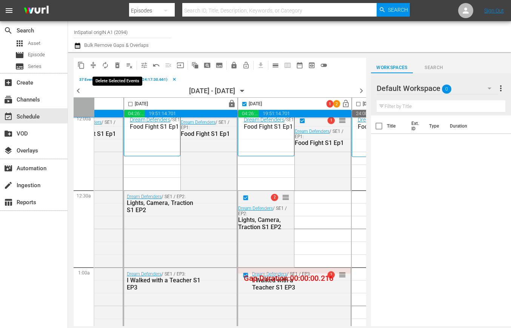
click at [118, 66] on span "delete_forever_outlined" at bounding box center [117, 65] width 8 height 8
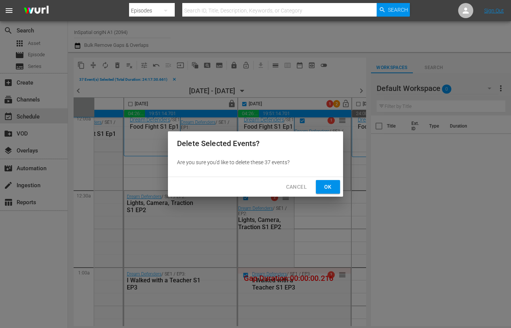
click at [325, 183] on span "Ok" at bounding box center [328, 186] width 12 height 9
checkbox input "false"
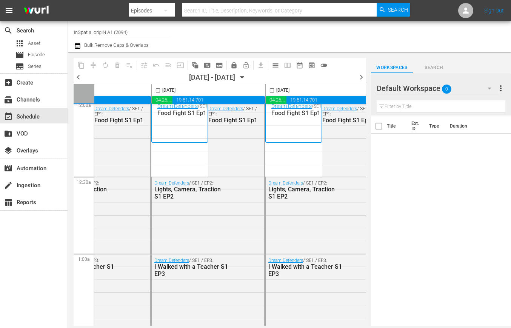
scroll to position [6, 55]
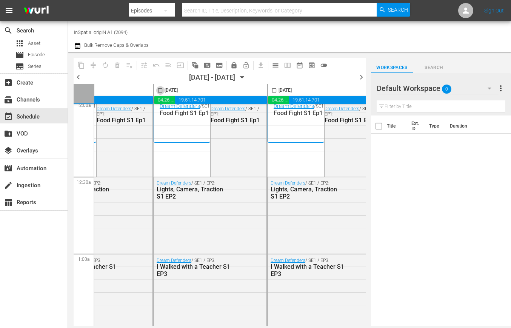
click at [161, 90] on input "checkbox" at bounding box center [160, 91] width 9 height 9
checkbox input "true"
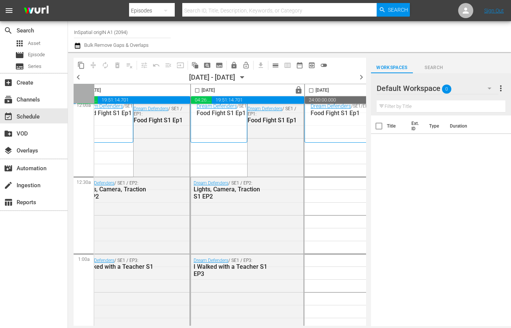
scroll to position [6, 117]
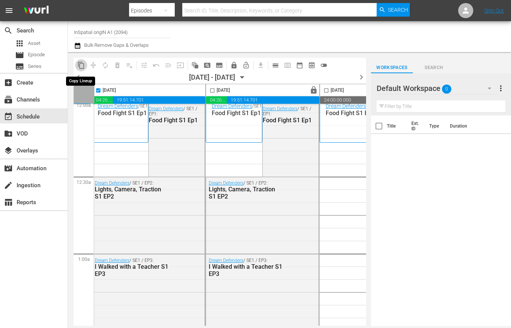
click at [82, 63] on span "content_copy" at bounding box center [81, 65] width 8 height 8
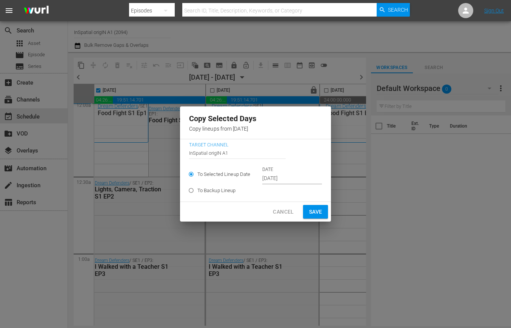
click at [279, 178] on input "Sep 24th 2025" at bounding box center [292, 178] width 60 height 11
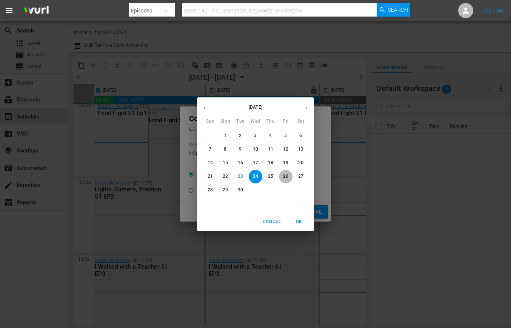
click at [285, 175] on p "26" at bounding box center [285, 176] width 5 height 6
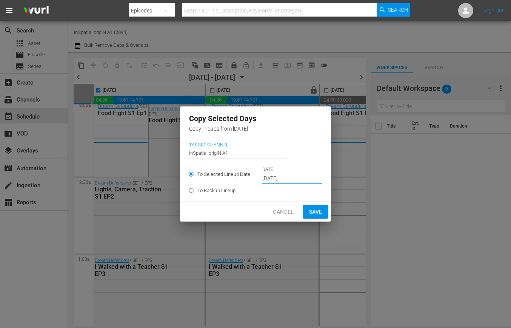
click at [310, 211] on span "Save" at bounding box center [315, 211] width 13 height 9
type input "Sep 24th 2025"
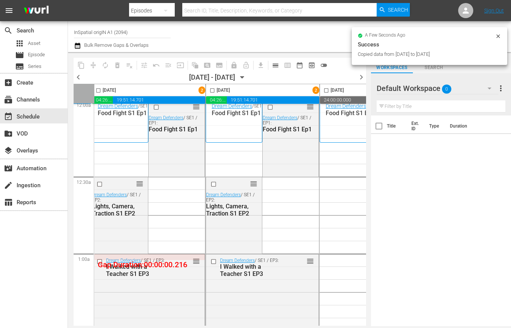
checkbox input "false"
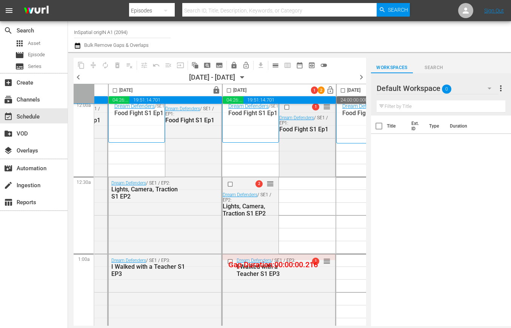
scroll to position [6, 245]
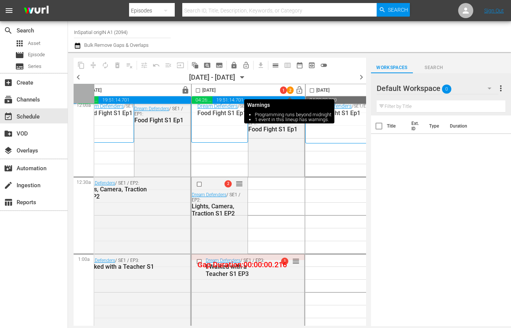
click at [289, 90] on span "2" at bounding box center [290, 90] width 7 height 5
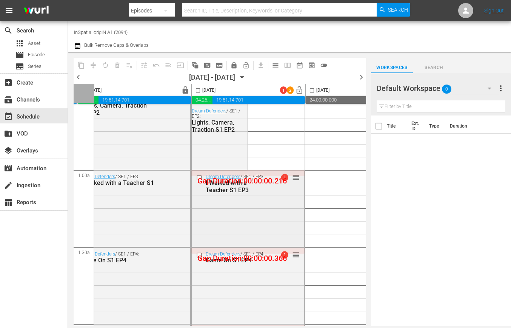
scroll to position [90, 245]
click at [298, 176] on span "reorder" at bounding box center [296, 177] width 8 height 8
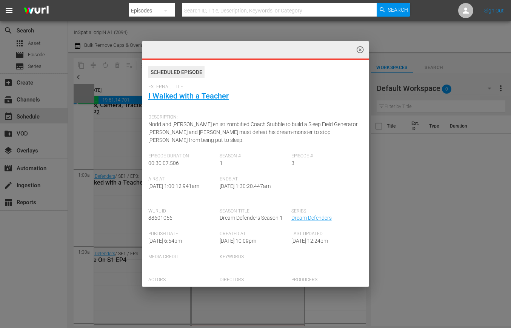
scroll to position [0, 0]
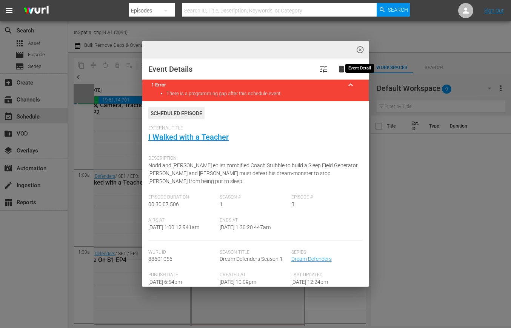
click at [362, 50] on span "highlight_off_icon" at bounding box center [360, 50] width 9 height 9
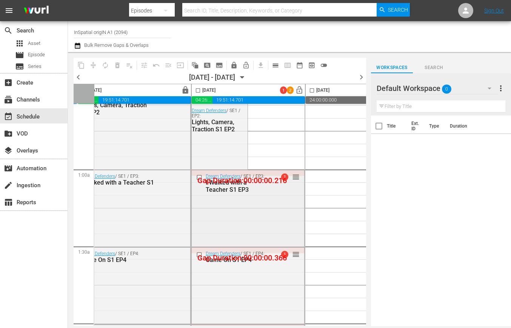
click at [294, 177] on span "reorder" at bounding box center [296, 177] width 8 height 8
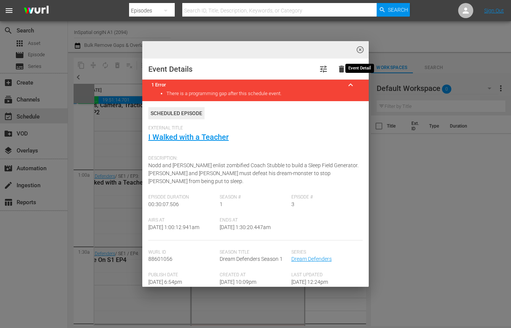
click at [360, 47] on span "highlight_off_icon" at bounding box center [360, 50] width 9 height 9
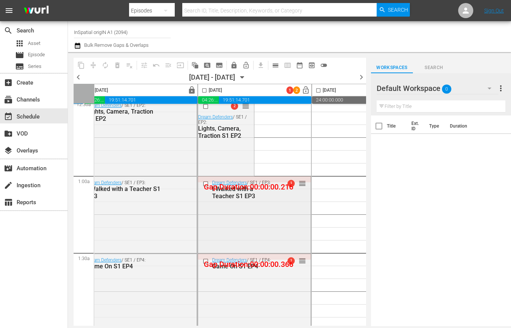
scroll to position [84, 241]
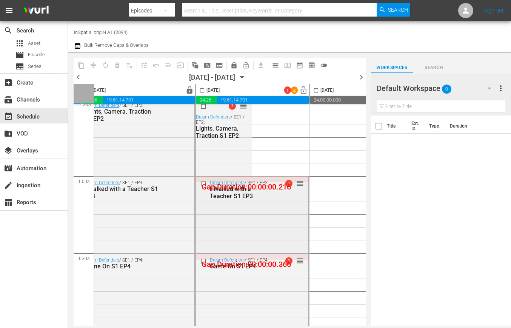
click at [237, 185] on div "I Walked with a Teacher S1 EP3" at bounding box center [242, 192] width 64 height 14
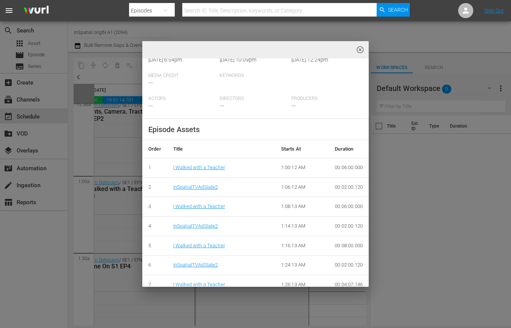
scroll to position [126, 0]
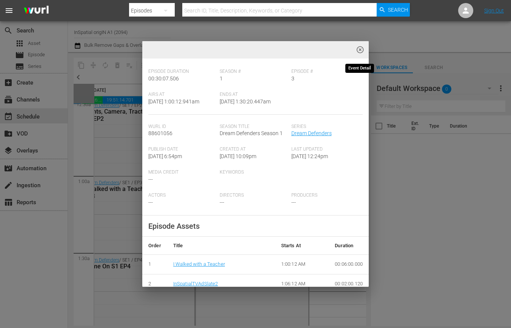
click at [360, 51] on span "highlight_off_icon" at bounding box center [360, 50] width 9 height 9
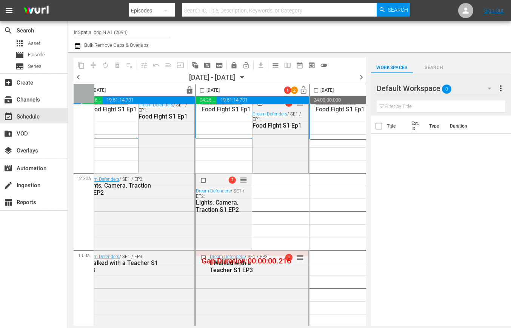
scroll to position [0, 241]
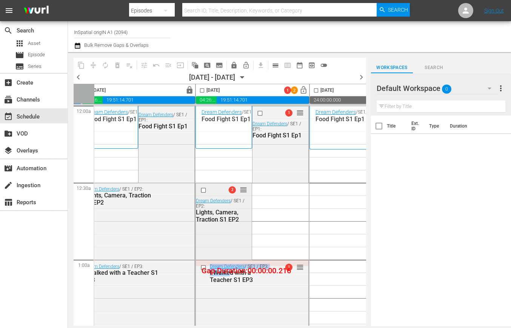
drag, startPoint x: 228, startPoint y: 271, endPoint x: 224, endPoint y: 257, distance: 14.8
drag, startPoint x: 200, startPoint y: 261, endPoint x: 200, endPoint y: 273, distance: 12.1
click at [200, 273] on div "Dream Defenders / SE1 / EP3: I Walked with a Teacher S1 EP3 1 reorder" at bounding box center [252, 273] width 112 height 26
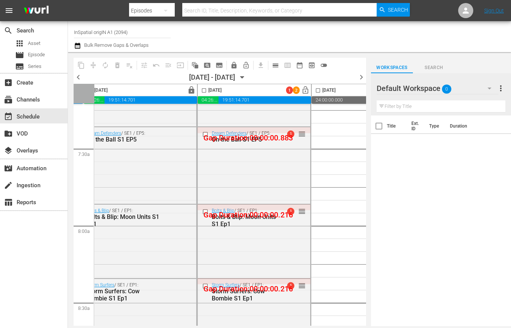
scroll to position [1046, 239]
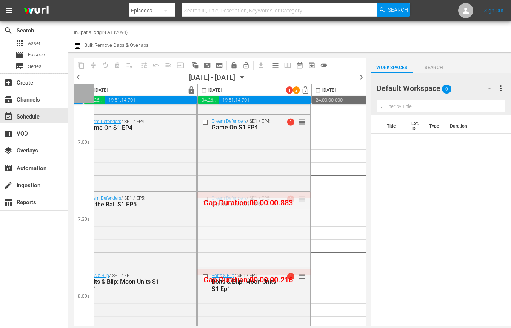
drag, startPoint x: 301, startPoint y: 198, endPoint x: 301, endPoint y: 194, distance: 4.1
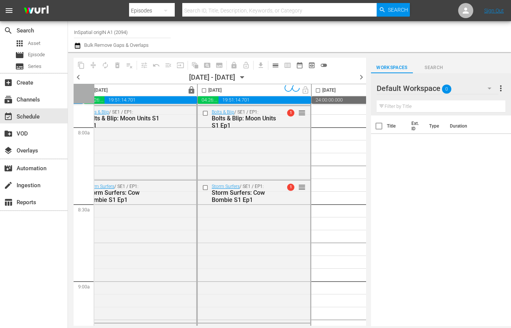
scroll to position [1223, 239]
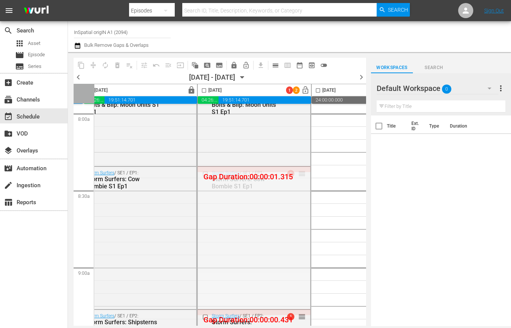
drag, startPoint x: 302, startPoint y: 172, endPoint x: 301, endPoint y: 167, distance: 5.4
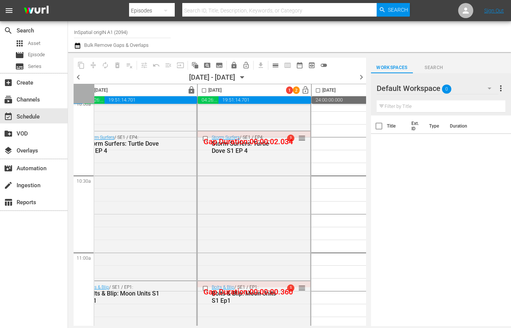
scroll to position [1546, 239]
drag, startPoint x: 301, startPoint y: 137, endPoint x: 300, endPoint y: 133, distance: 3.8
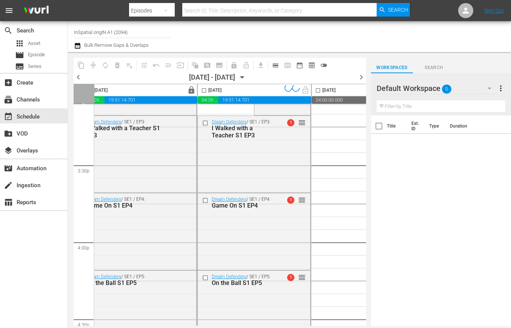
scroll to position [2365, 239]
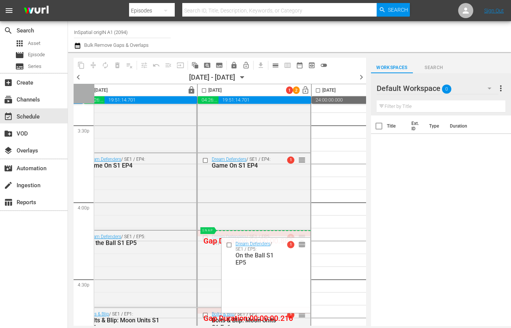
drag, startPoint x: 301, startPoint y: 237, endPoint x: 301, endPoint y: 232, distance: 5.0
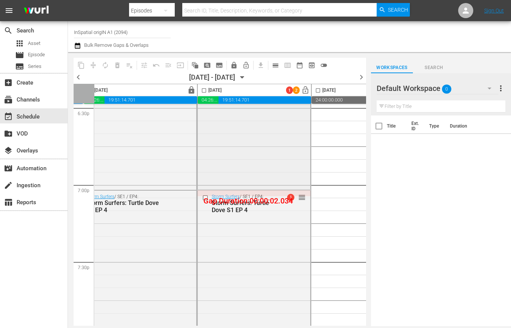
scroll to position [2867, 239]
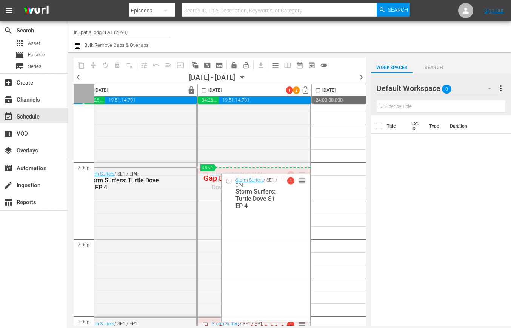
drag, startPoint x: 302, startPoint y: 173, endPoint x: 302, endPoint y: 169, distance: 3.8
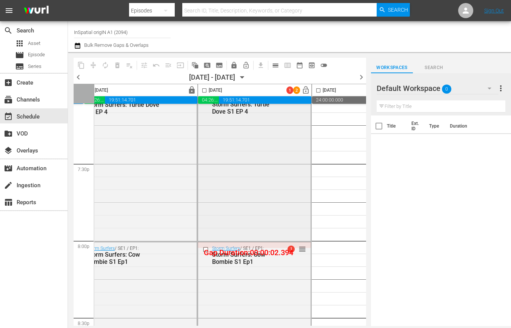
scroll to position [3019, 238]
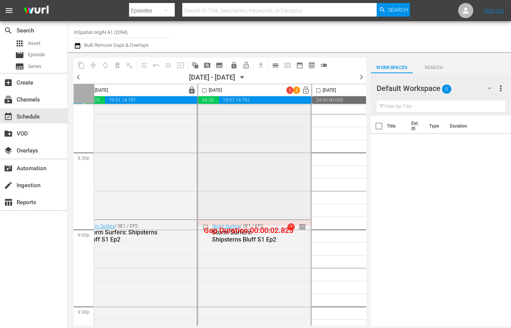
scroll to position [3140, 238]
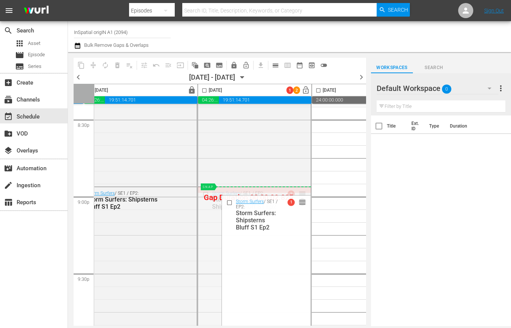
drag, startPoint x: 302, startPoint y: 192, endPoint x: 300, endPoint y: 188, distance: 4.1
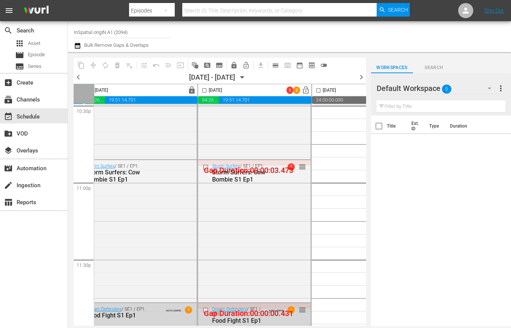
scroll to position [3463, 238]
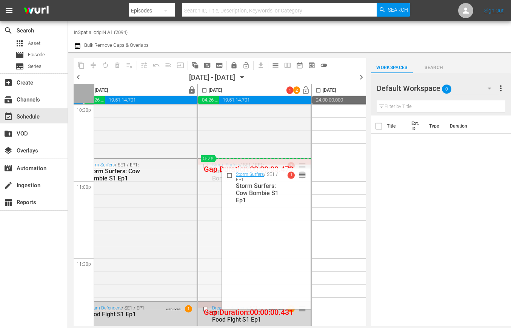
drag, startPoint x: 302, startPoint y: 167, endPoint x: 300, endPoint y: 161, distance: 6.6
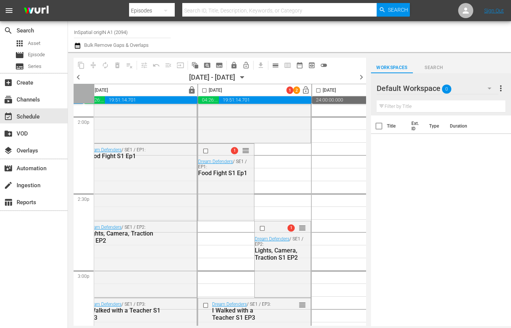
scroll to position [2096, 238]
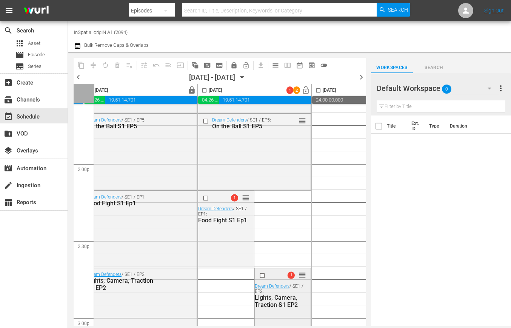
click at [290, 275] on span "1" at bounding box center [290, 274] width 7 height 7
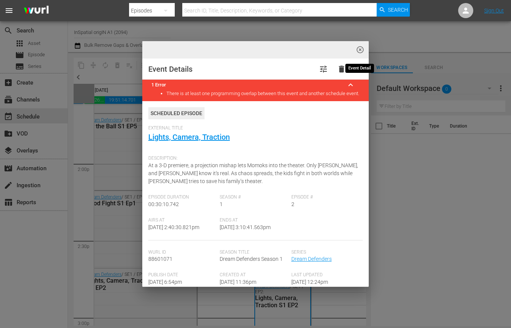
click at [358, 48] on span "highlight_off_icon" at bounding box center [360, 50] width 9 height 9
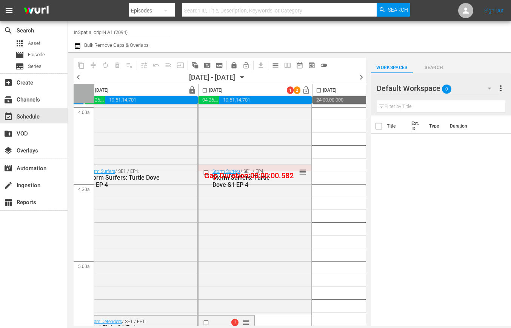
scroll to position [616, 238]
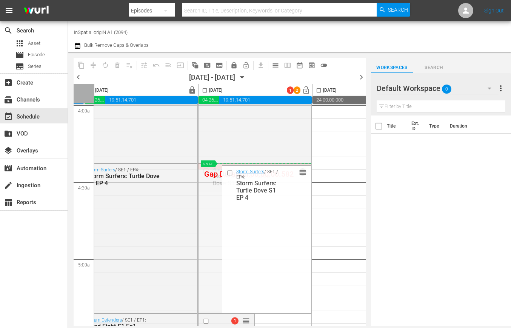
drag, startPoint x: 301, startPoint y: 170, endPoint x: 370, endPoint y: 198, distance: 74.4
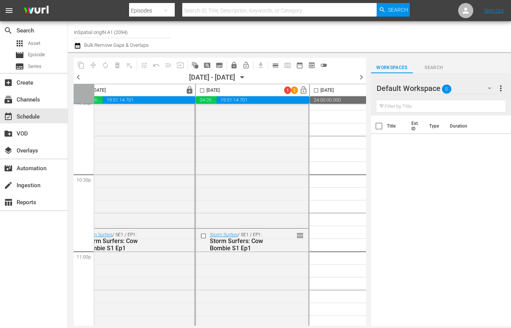
scroll to position [3476, 241]
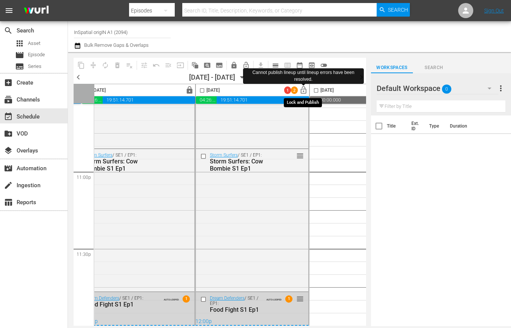
click at [305, 90] on span "lock_open" at bounding box center [303, 90] width 9 height 9
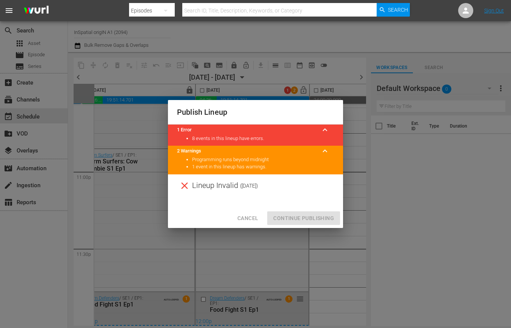
click at [250, 218] on span "Cancel" at bounding box center [247, 217] width 21 height 9
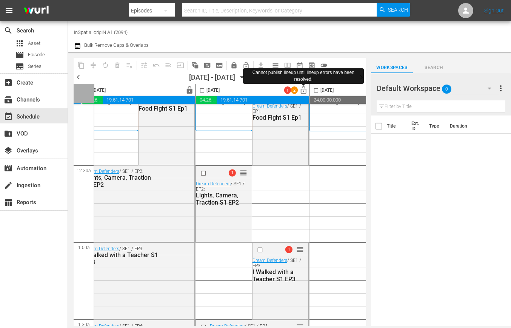
scroll to position [0, 241]
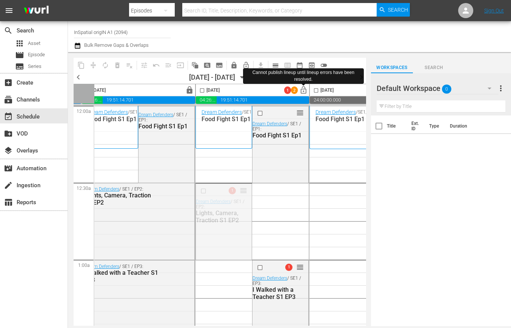
drag, startPoint x: 244, startPoint y: 190, endPoint x: 245, endPoint y: 201, distance: 10.6
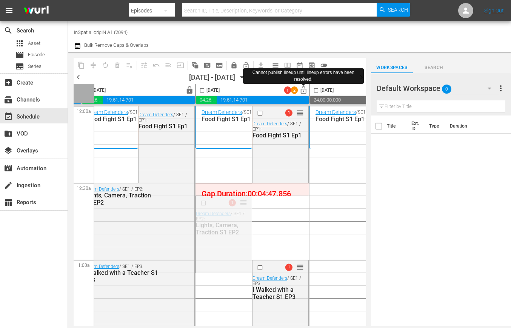
drag, startPoint x: 242, startPoint y: 202, endPoint x: 240, endPoint y: 191, distance: 11.2
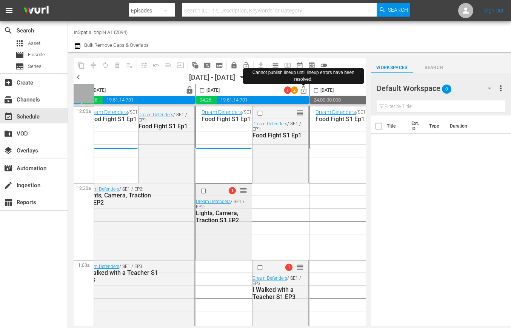
click at [231, 190] on span "1" at bounding box center [232, 190] width 7 height 7
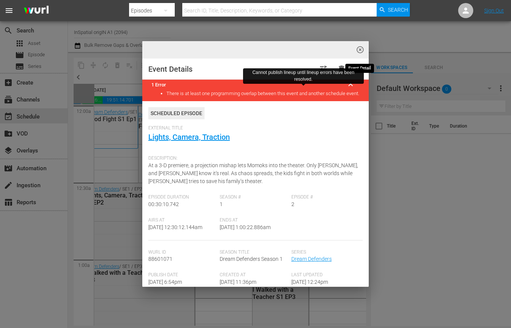
click at [362, 50] on span "highlight_off_icon" at bounding box center [360, 50] width 9 height 9
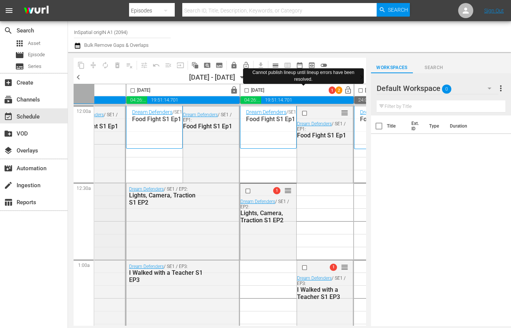
scroll to position [0, 195]
click at [433, 67] on span "Search" at bounding box center [434, 68] width 42 height 8
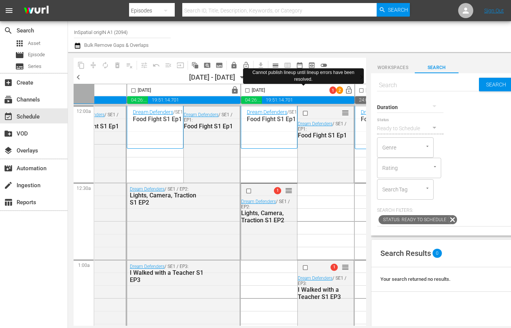
click at [382, 62] on button "Workspaces" at bounding box center [393, 65] width 44 height 15
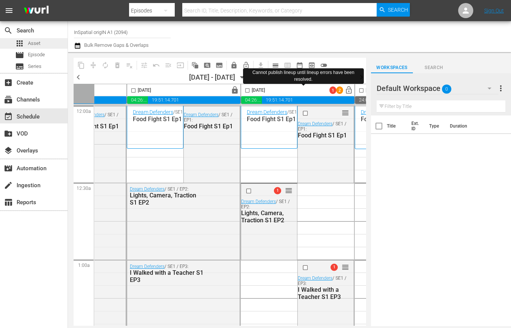
click at [31, 40] on span "Asset" at bounding box center [34, 44] width 12 height 8
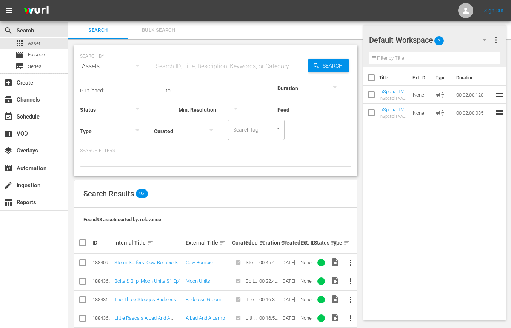
scroll to position [79, 0]
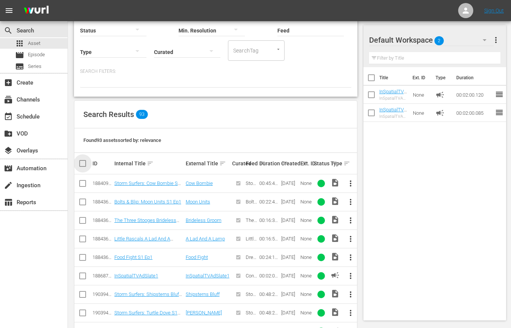
click at [81, 161] on input "checkbox" at bounding box center [85, 163] width 15 height 9
checkbox input "true"
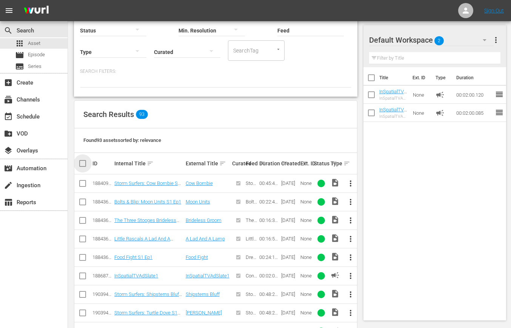
checkbox input "true"
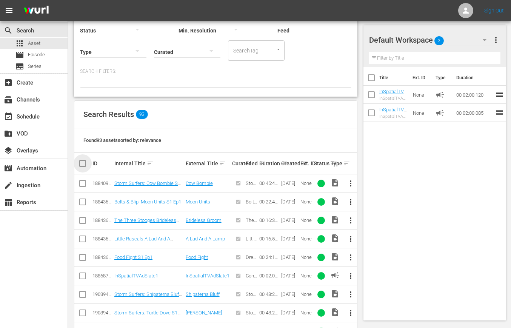
checkbox input "true"
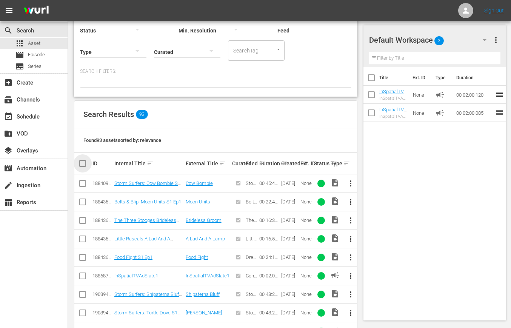
checkbox input "true"
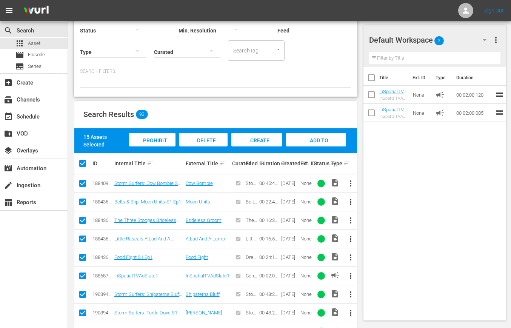
scroll to position [83, 0]
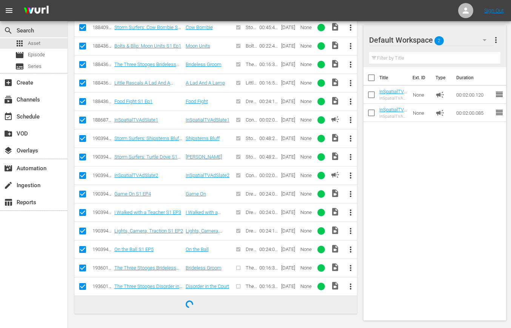
checkbox input "false"
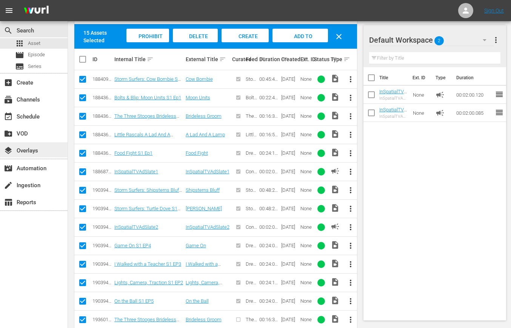
scroll to position [252, 0]
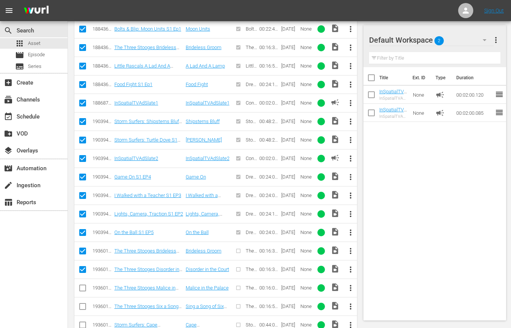
click at [82, 158] on input "checkbox" at bounding box center [82, 159] width 9 height 9
checkbox input "false"
click at [81, 104] on input "checkbox" at bounding box center [82, 104] width 9 height 9
checkbox input "false"
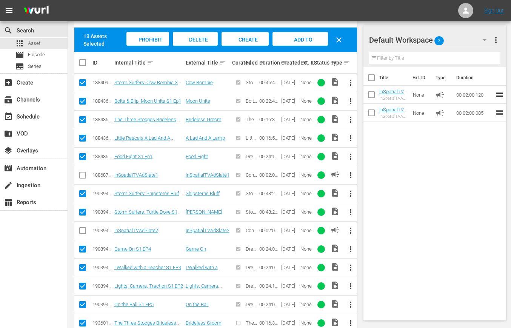
scroll to position [175, 0]
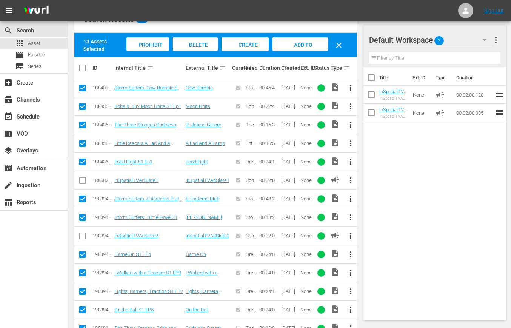
click at [305, 45] on span "Add to Workspace" at bounding box center [299, 52] width 37 height 20
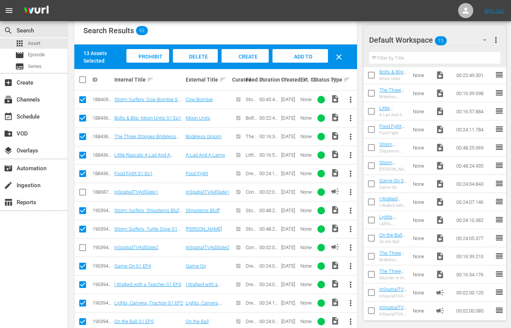
scroll to position [164, 0]
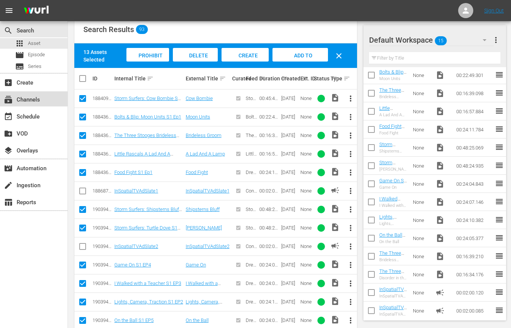
click at [29, 101] on div "subscriptions Channels" at bounding box center [21, 98] width 42 height 7
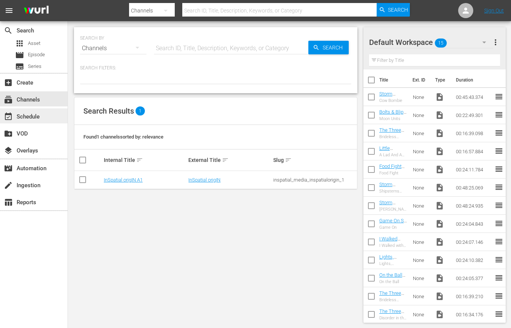
click at [31, 115] on div "event_available Schedule" at bounding box center [21, 115] width 42 height 7
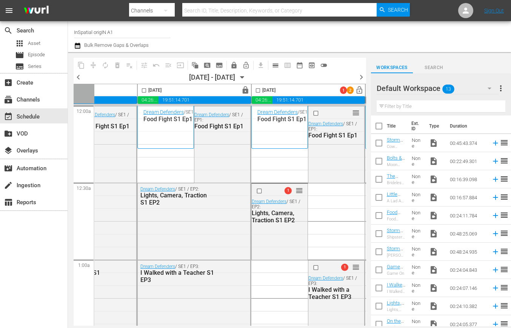
scroll to position [0, 219]
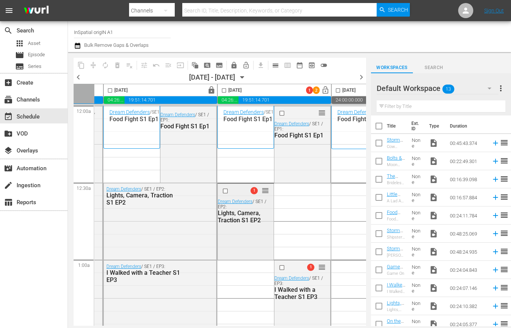
click at [264, 191] on span "reorder" at bounding box center [265, 190] width 8 height 8
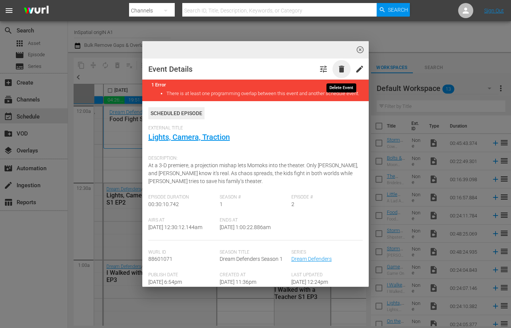
click at [342, 69] on span "delete" at bounding box center [341, 68] width 9 height 9
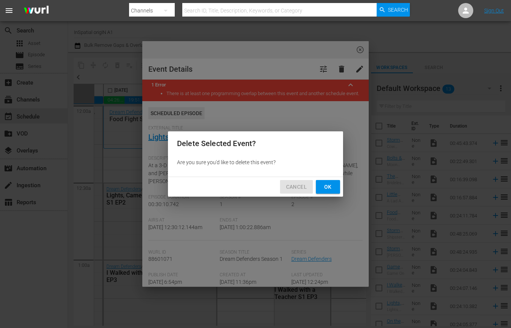
click at [298, 187] on span "Cancel" at bounding box center [296, 186] width 21 height 9
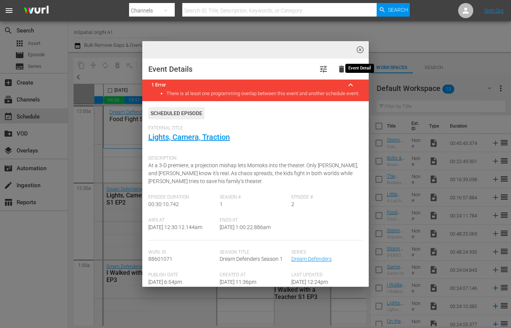
click at [357, 49] on span "highlight_off_icon" at bounding box center [360, 50] width 9 height 9
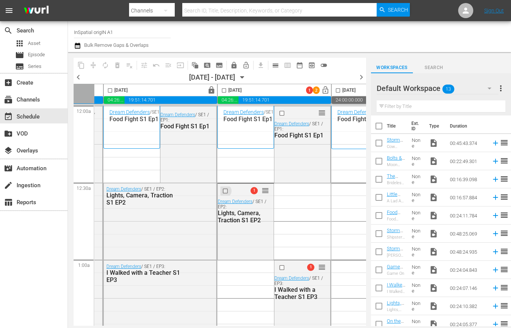
click at [224, 190] on input "checkbox" at bounding box center [226, 190] width 8 height 6
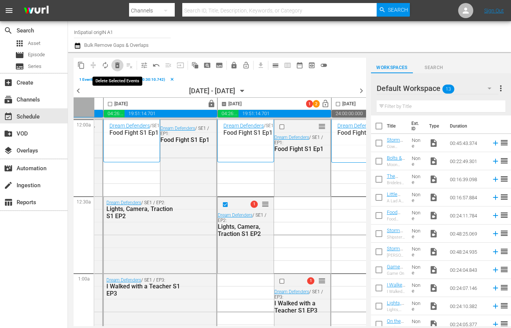
click at [116, 64] on span "delete_forever_outlined" at bounding box center [117, 65] width 8 height 8
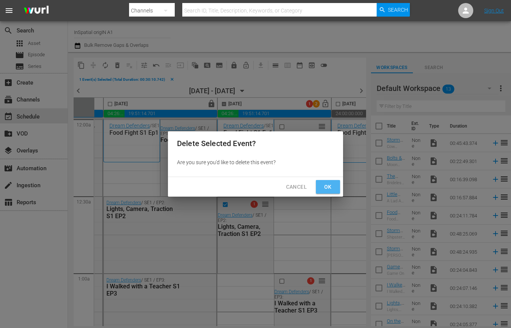
click at [322, 182] on span "Ok" at bounding box center [328, 186] width 12 height 9
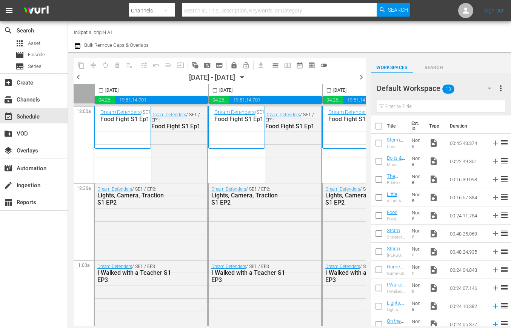
scroll to position [41, 0]
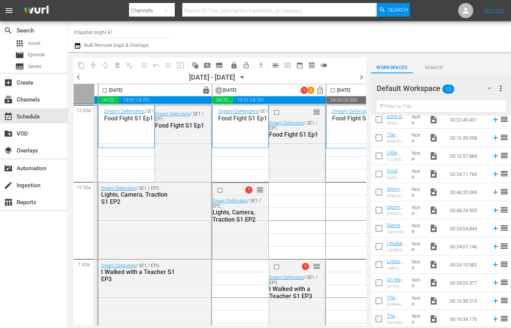
click at [220, 90] on input "checkbox" at bounding box center [218, 91] width 9 height 9
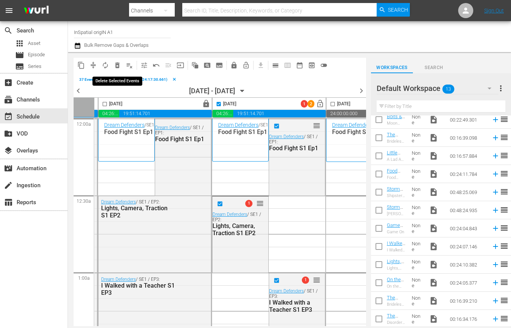
click at [118, 66] on span "delete_forever_outlined" at bounding box center [117, 65] width 8 height 8
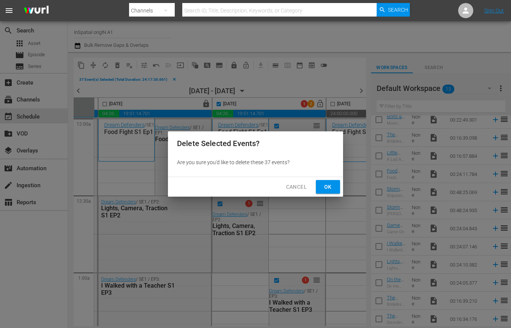
click at [326, 186] on span "Ok" at bounding box center [328, 186] width 12 height 9
checkbox input "false"
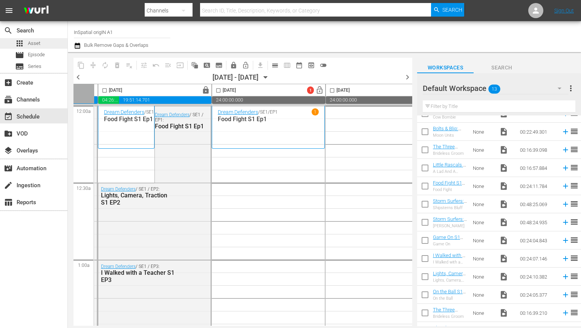
scroll to position [42, 0]
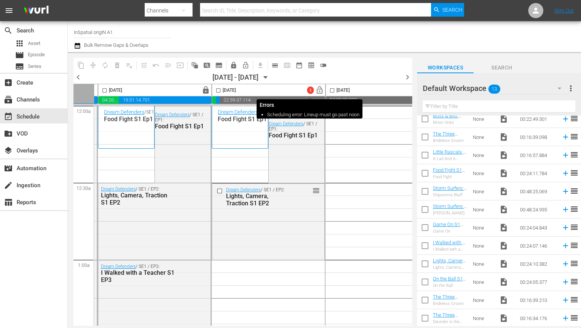
click at [311, 86] on div "1" at bounding box center [310, 90] width 7 height 8
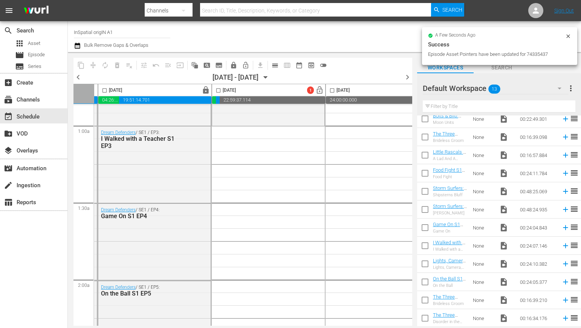
scroll to position [142, 224]
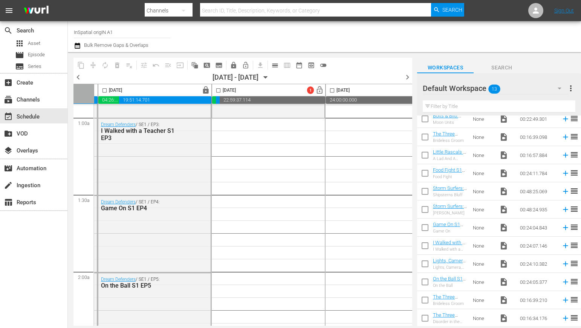
drag, startPoint x: 178, startPoint y: 126, endPoint x: 258, endPoint y: 131, distance: 79.7
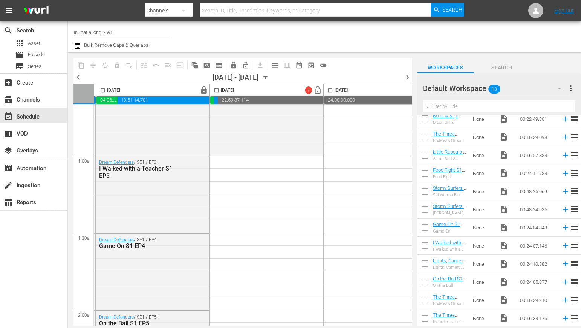
scroll to position [104, 222]
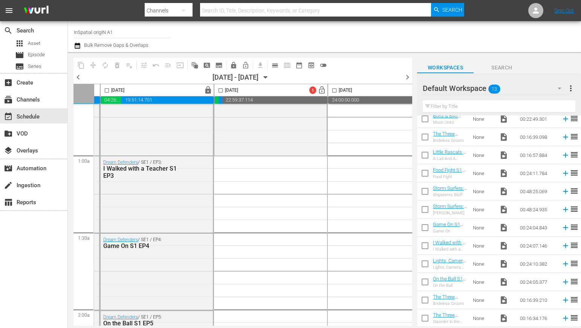
click at [107, 91] on input "checkbox" at bounding box center [107, 91] width 9 height 9
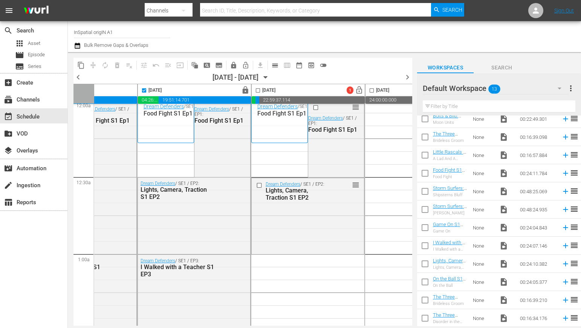
scroll to position [6, 184]
click at [143, 91] on input "checkbox" at bounding box center [144, 91] width 9 height 9
checkbox input "false"
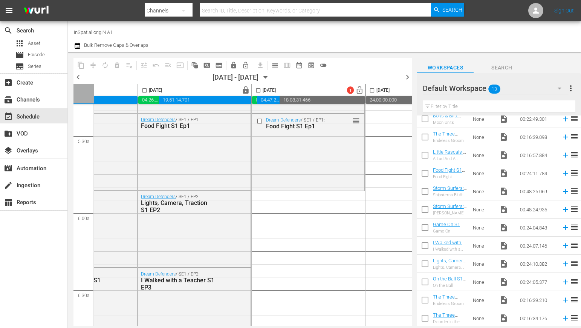
scroll to position [816, 182]
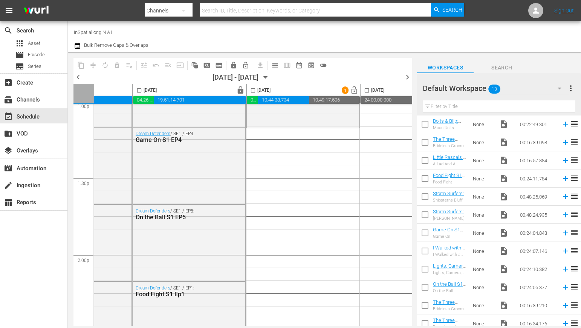
scroll to position [42, 0]
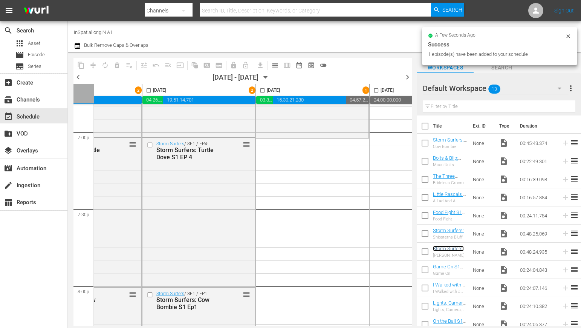
scroll to position [2897, 181]
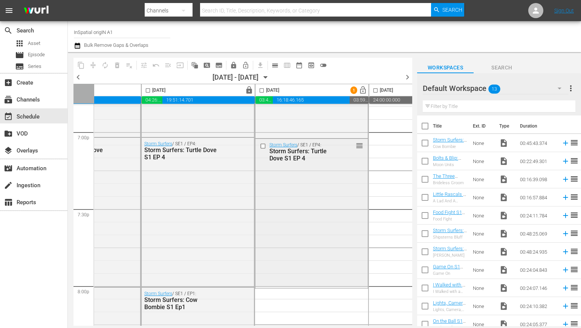
drag, startPoint x: 448, startPoint y: 248, endPoint x: 308, endPoint y: 146, distance: 172.9
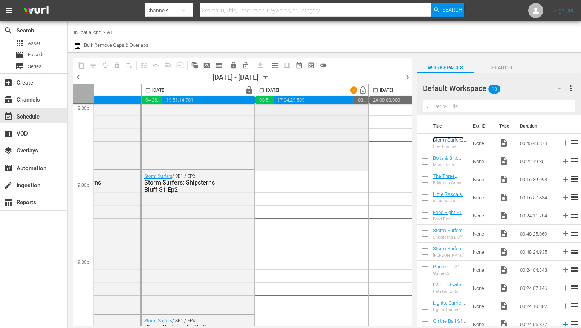
scroll to position [3187, 181]
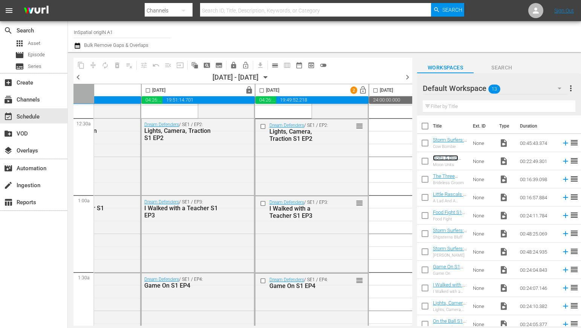
scroll to position [0, 181]
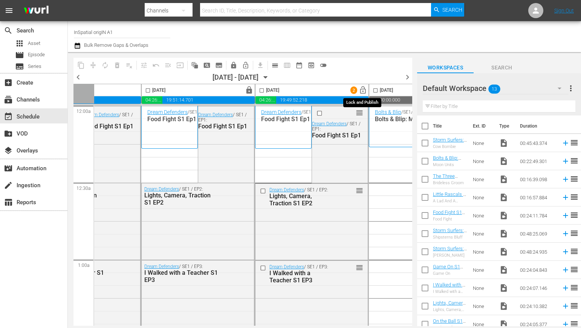
click at [363, 90] on span "lock_open" at bounding box center [363, 90] width 9 height 9
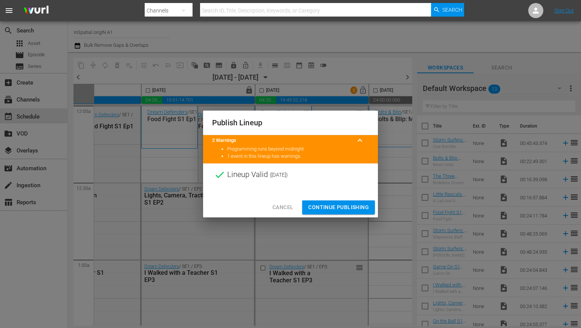
click at [334, 206] on span "Continue Publishing" at bounding box center [338, 206] width 61 height 9
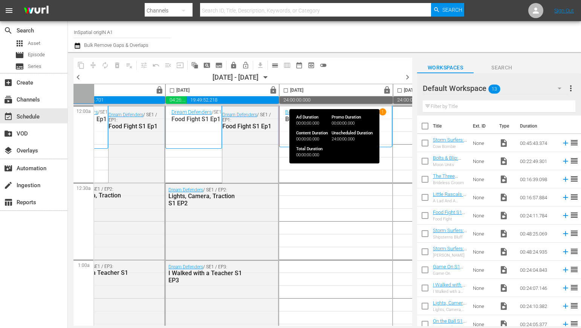
scroll to position [0, 269]
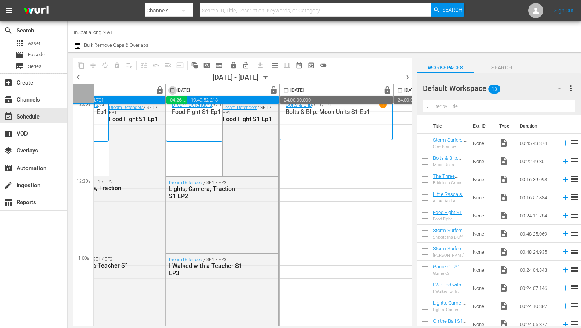
click at [175, 91] on input "checkbox" at bounding box center [172, 91] width 9 height 9
checkbox input "true"
click at [80, 65] on span "content_copy" at bounding box center [81, 65] width 8 height 8
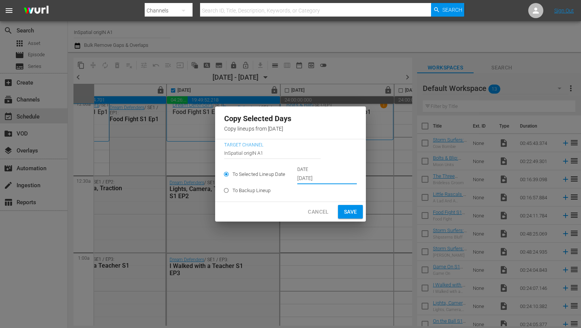
click at [313, 177] on input "Sep 26th 2025" at bounding box center [328, 178] width 60 height 11
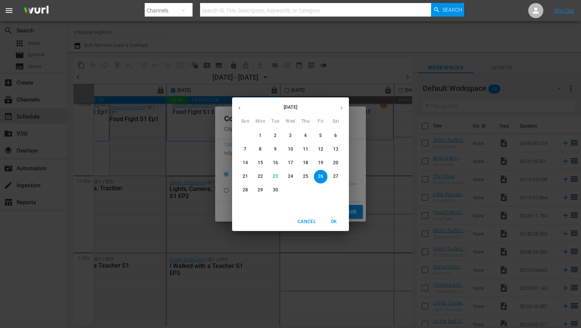
click at [339, 173] on span "27" at bounding box center [336, 176] width 14 height 6
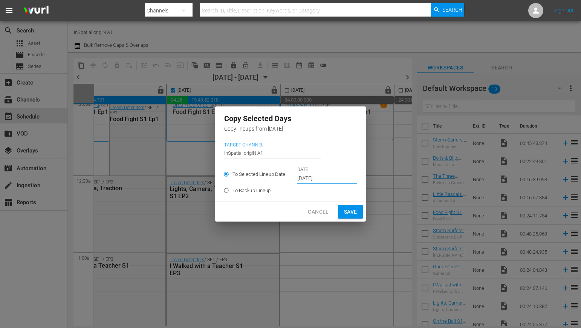
click at [350, 210] on span "Save" at bounding box center [350, 211] width 13 height 9
type input "Sep 26th 2025"
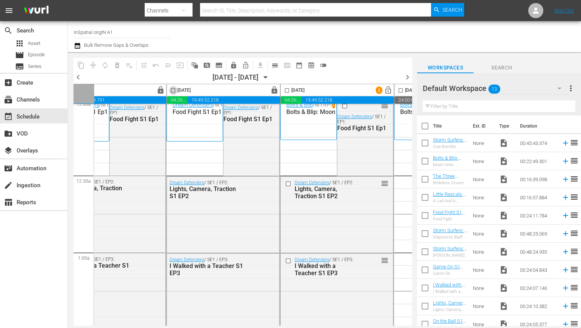
click at [173, 91] on input "checkbox" at bounding box center [173, 91] width 9 height 9
checkbox input "true"
click at [81, 64] on span "content_copy" at bounding box center [81, 65] width 8 height 8
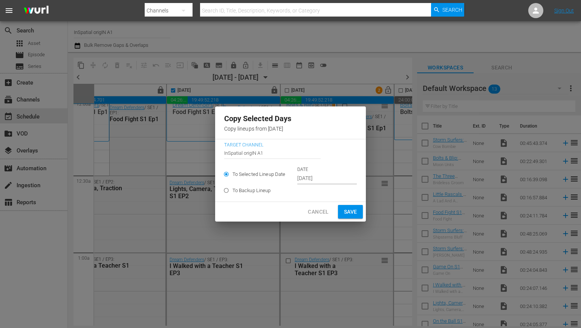
click at [316, 179] on input "Sep 26th 2025" at bounding box center [328, 178] width 60 height 11
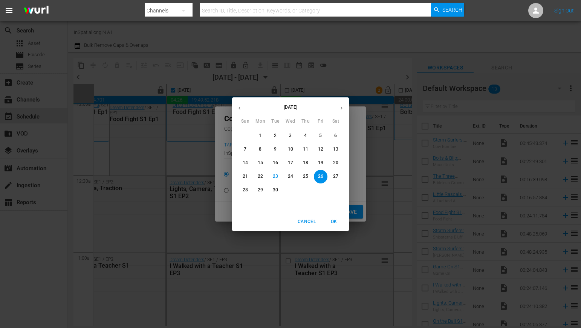
click at [244, 188] on p "28" at bounding box center [245, 190] width 5 height 6
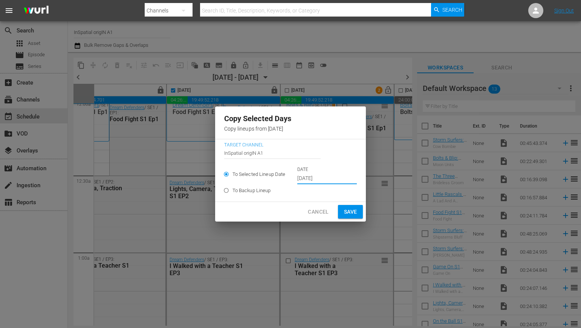
click at [345, 210] on span "Save" at bounding box center [350, 211] width 13 height 9
type input "Sep 26th 2025"
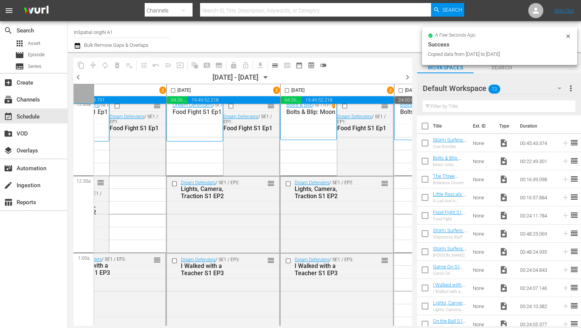
checkbox input "false"
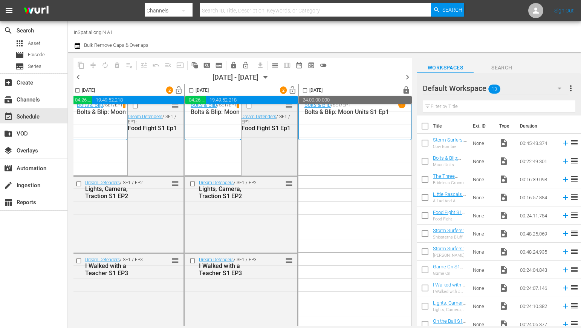
scroll to position [7, 482]
click at [187, 91] on input "checkbox" at bounding box center [191, 91] width 9 height 9
checkbox input "true"
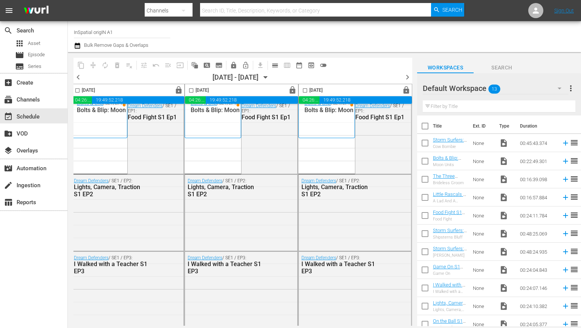
scroll to position [9, 482]
click at [303, 91] on input "checkbox" at bounding box center [305, 91] width 9 height 9
checkbox input "true"
click at [80, 65] on span "content_copy" at bounding box center [81, 65] width 8 height 8
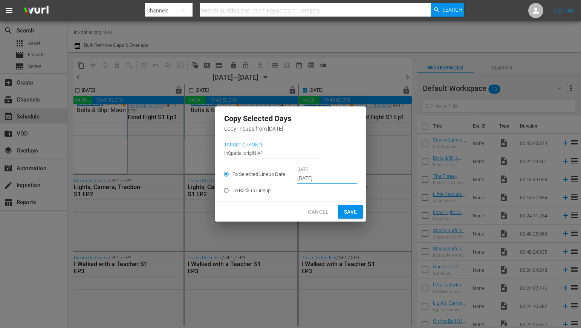
drag, startPoint x: 314, startPoint y: 179, endPoint x: 310, endPoint y: 179, distance: 4.5
click at [310, 179] on input "Sep 29th 2025" at bounding box center [328, 178] width 60 height 11
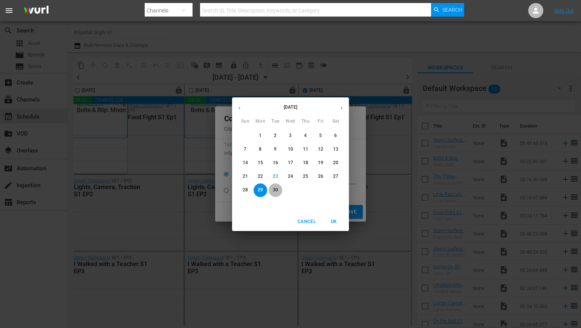
click at [277, 188] on p "30" at bounding box center [275, 190] width 5 height 6
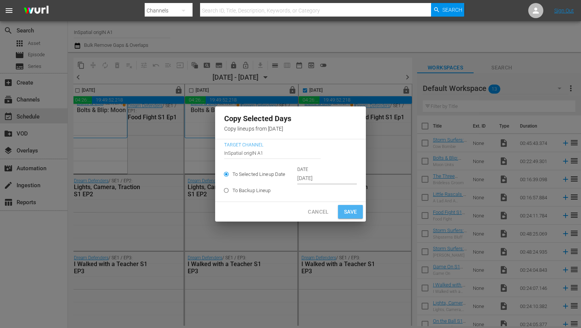
click at [349, 211] on span "Save" at bounding box center [350, 211] width 13 height 9
type input "Sep 29th 2025"
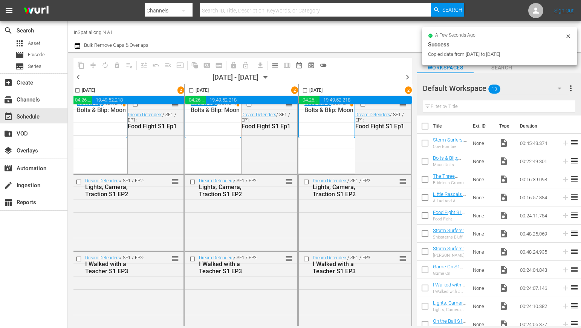
checkbox input "false"
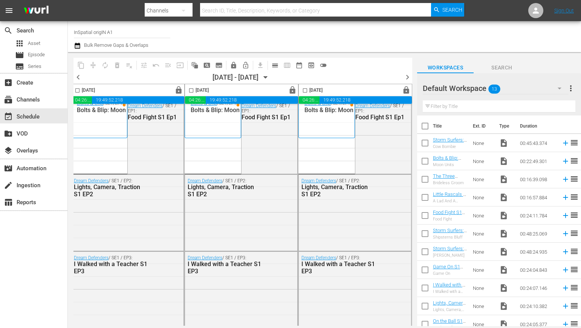
click at [408, 75] on span "chevron_right" at bounding box center [407, 76] width 9 height 9
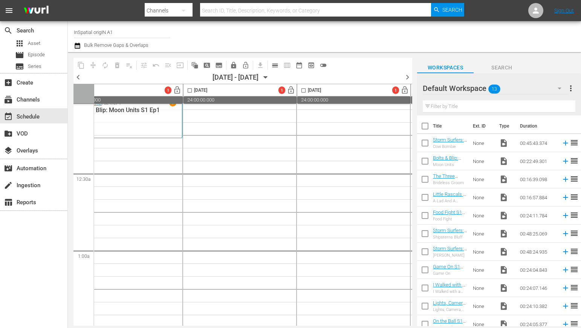
scroll to position [9, 0]
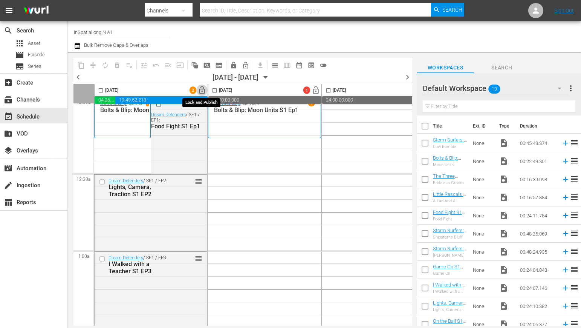
click at [202, 89] on span "lock_open" at bounding box center [202, 90] width 9 height 9
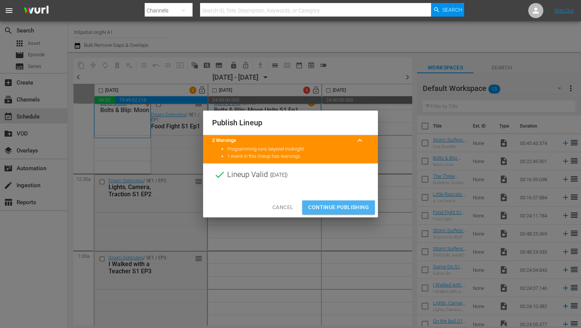
click at [336, 209] on span "Continue Publishing" at bounding box center [338, 206] width 61 height 9
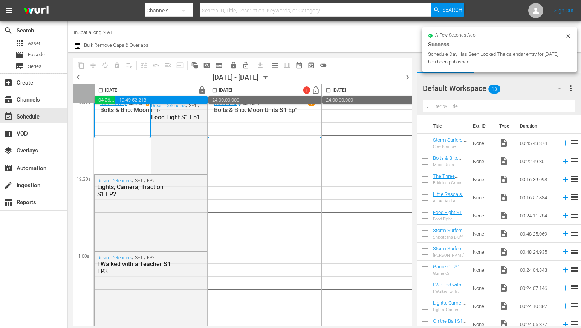
click at [101, 90] on input "checkbox" at bounding box center [101, 91] width 9 height 9
checkbox input "true"
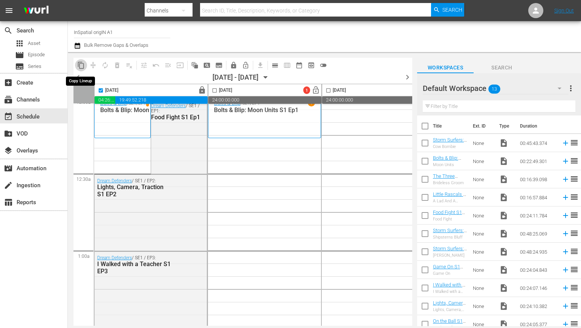
click at [80, 66] on span "content_copy" at bounding box center [81, 65] width 8 height 8
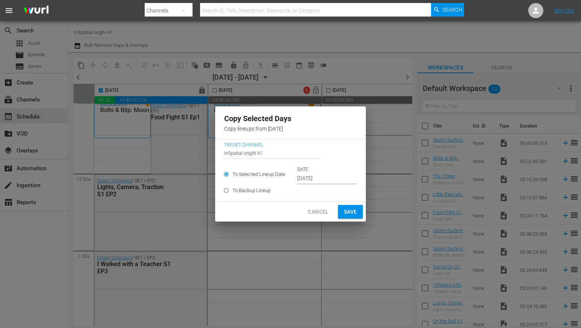
click at [311, 178] on input "Sep 30th 2025" at bounding box center [328, 178] width 60 height 11
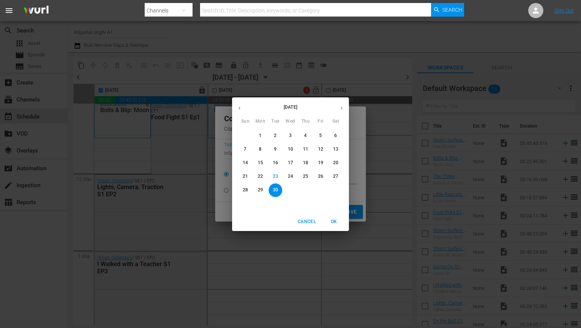
click at [342, 106] on icon "button" at bounding box center [342, 108] width 6 height 6
click at [290, 134] on p "1" at bounding box center [290, 135] width 3 height 6
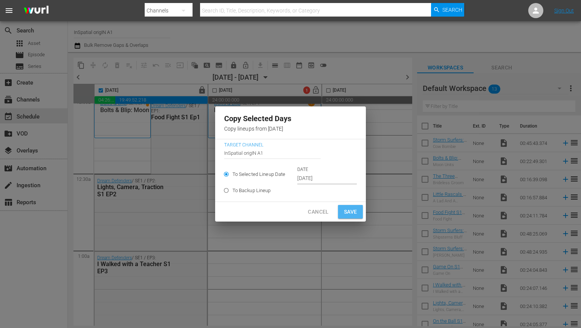
click at [344, 210] on span "Save" at bounding box center [350, 211] width 13 height 9
type input "Sep 30th 2025"
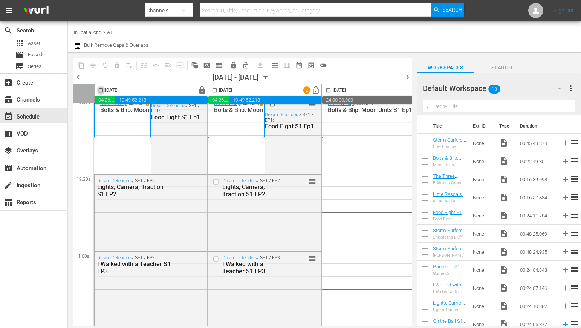
click at [100, 91] on input "checkbox" at bounding box center [101, 91] width 9 height 9
checkbox input "true"
click at [79, 64] on span "content_copy" at bounding box center [81, 65] width 8 height 8
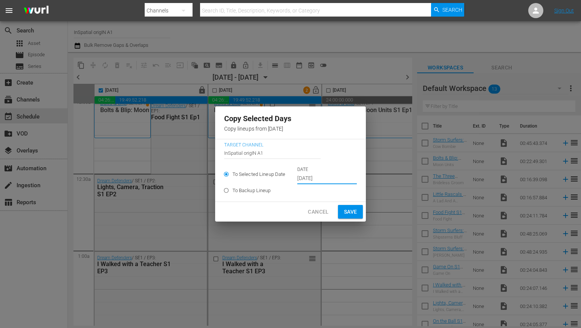
click at [316, 181] on input "Sep 30th 2025" at bounding box center [328, 178] width 60 height 11
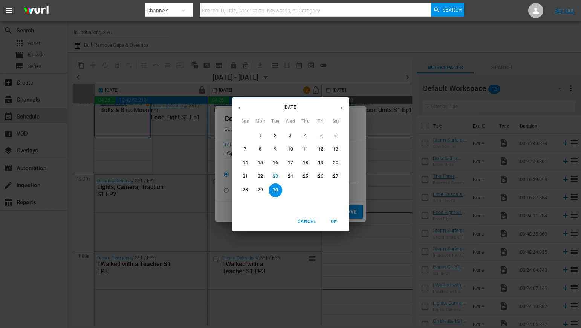
click at [341, 107] on icon "button" at bounding box center [342, 108] width 6 height 6
click at [304, 135] on span "2" at bounding box center [306, 135] width 14 height 6
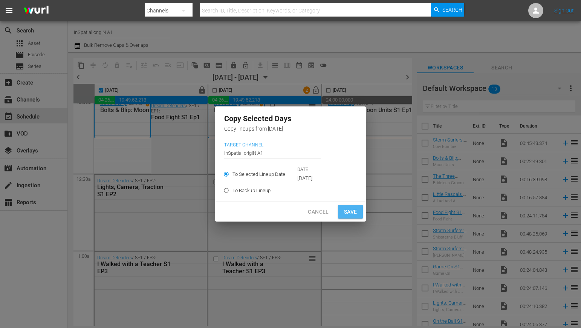
click at [352, 207] on span "Save" at bounding box center [350, 211] width 13 height 9
type input "Sep 30th 2025"
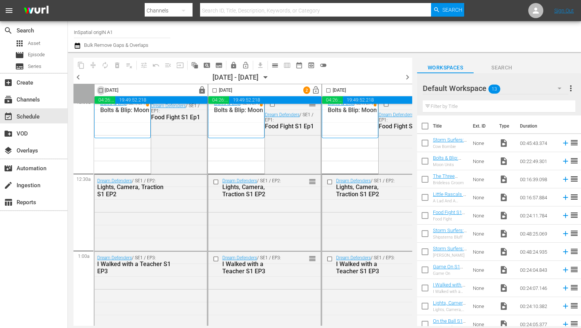
click at [100, 90] on input "checkbox" at bounding box center [101, 91] width 9 height 9
checkbox input "true"
click at [80, 63] on span "content_copy" at bounding box center [81, 65] width 8 height 8
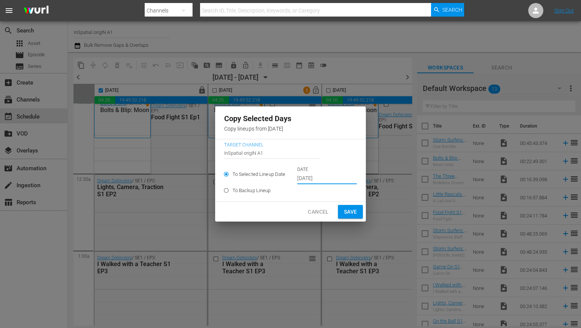
click at [332, 179] on input "Sep 30th 2025" at bounding box center [328, 178] width 60 height 11
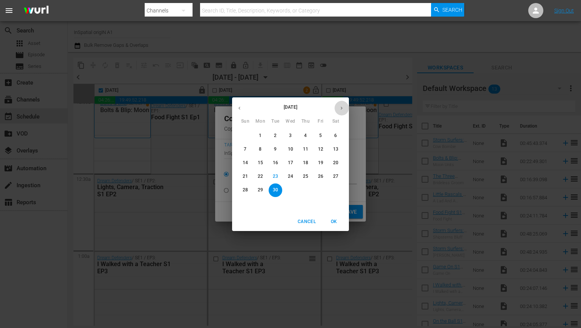
click at [341, 108] on icon "button" at bounding box center [342, 108] width 6 height 6
click at [323, 135] on span "3" at bounding box center [321, 135] width 14 height 6
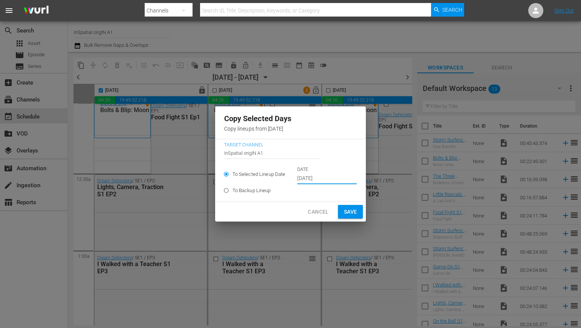
click at [351, 213] on span "Save" at bounding box center [350, 211] width 13 height 9
type input "Sep 30th 2025"
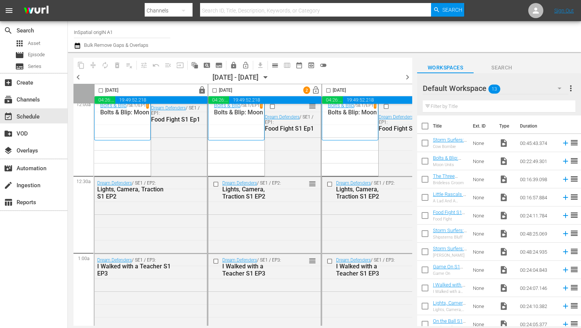
click at [102, 90] on input "checkbox" at bounding box center [101, 91] width 9 height 9
checkbox input "true"
click at [80, 63] on span "content_copy" at bounding box center [81, 65] width 8 height 8
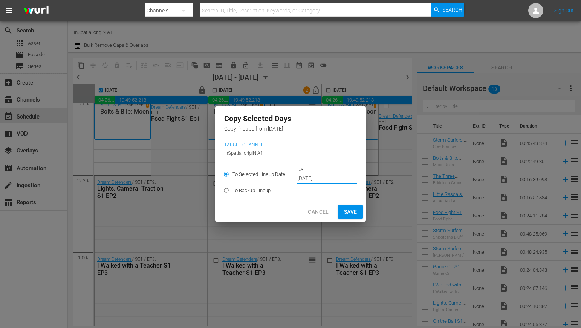
click at [311, 180] on input "Sep 30th 2025" at bounding box center [328, 178] width 60 height 11
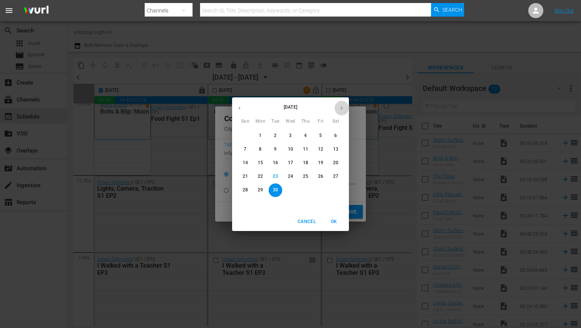
click at [340, 109] on icon "button" at bounding box center [342, 108] width 6 height 6
click at [336, 136] on p "4" at bounding box center [335, 135] width 3 height 6
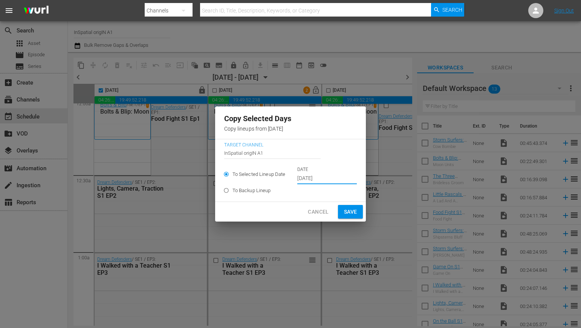
click at [346, 209] on span "Save" at bounding box center [350, 211] width 13 height 9
type input "Sep 30th 2025"
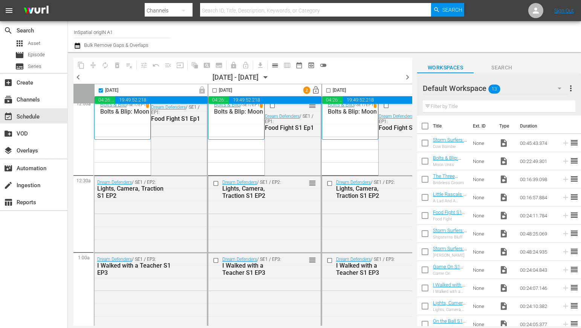
scroll to position [7, 0]
drag, startPoint x: 102, startPoint y: 91, endPoint x: 80, endPoint y: 72, distance: 29.2
click at [102, 91] on input "checkbox" at bounding box center [101, 91] width 9 height 9
checkbox input "true"
click at [80, 65] on span "content_copy" at bounding box center [81, 65] width 8 height 8
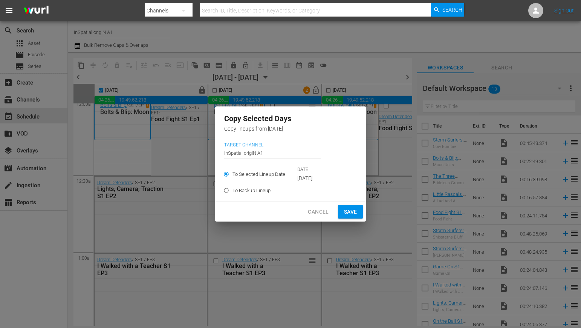
click at [307, 176] on input "Sep 30th 2025" at bounding box center [328, 178] width 60 height 11
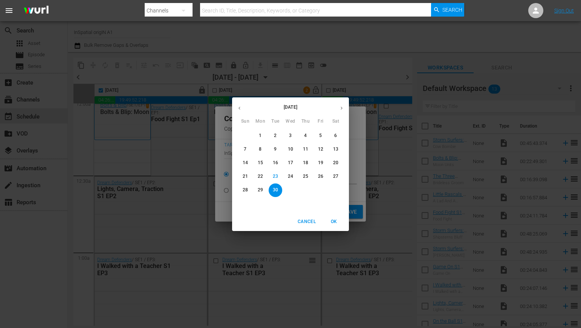
click at [341, 109] on icon "button" at bounding box center [342, 108] width 6 height 6
click at [247, 149] on span "5" at bounding box center [246, 149] width 14 height 6
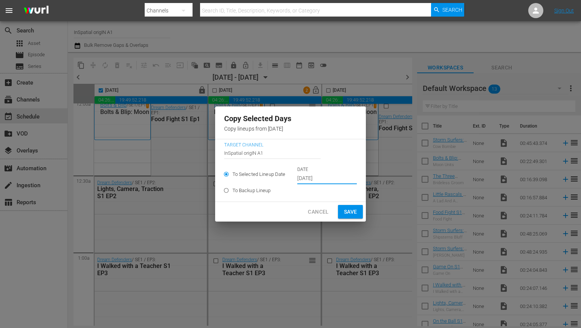
click at [345, 213] on span "Save" at bounding box center [350, 211] width 13 height 9
type input "Sep 30th 2025"
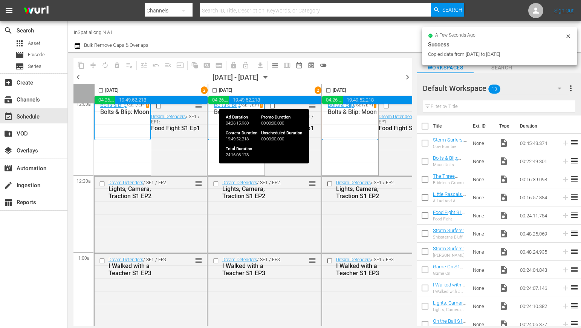
checkbox input "false"
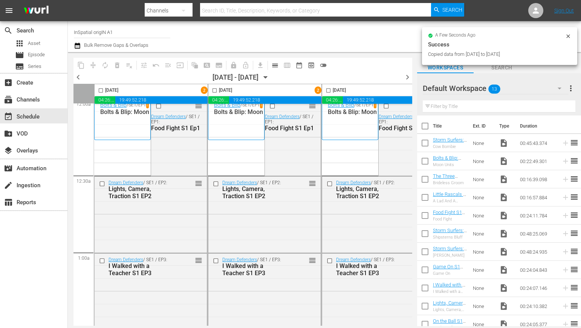
scroll to position [3, 0]
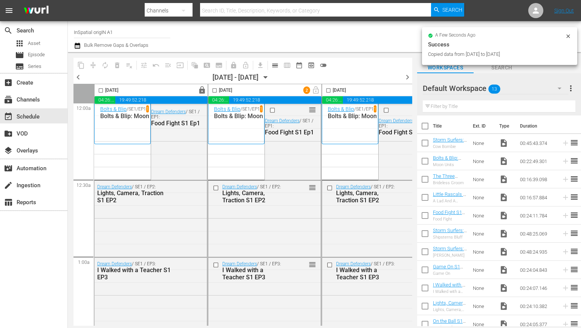
click at [315, 90] on span "lock_open" at bounding box center [316, 90] width 9 height 9
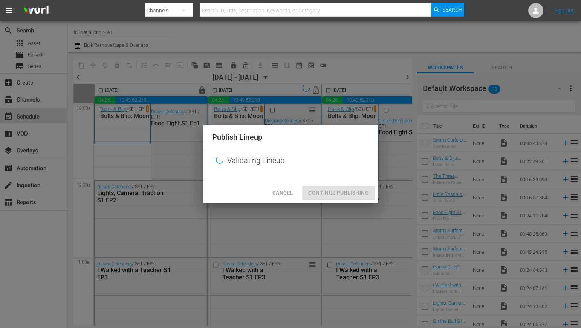
scroll to position [3, 52]
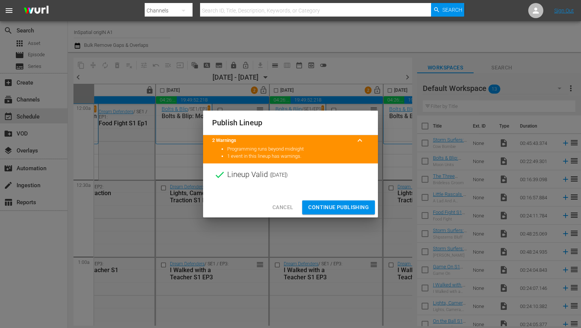
drag, startPoint x: 325, startPoint y: 210, endPoint x: 317, endPoint y: 190, distance: 21.1
click at [325, 210] on span "Continue Publishing" at bounding box center [338, 206] width 61 height 9
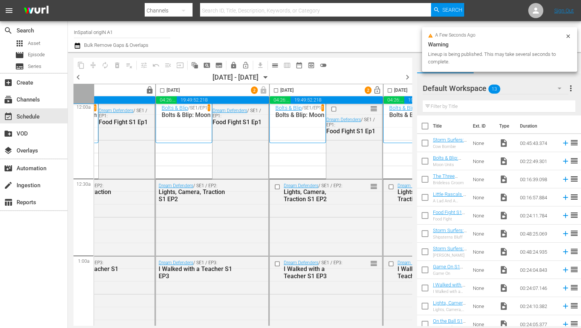
scroll to position [4, 67]
